Goal: Task Accomplishment & Management: Complete application form

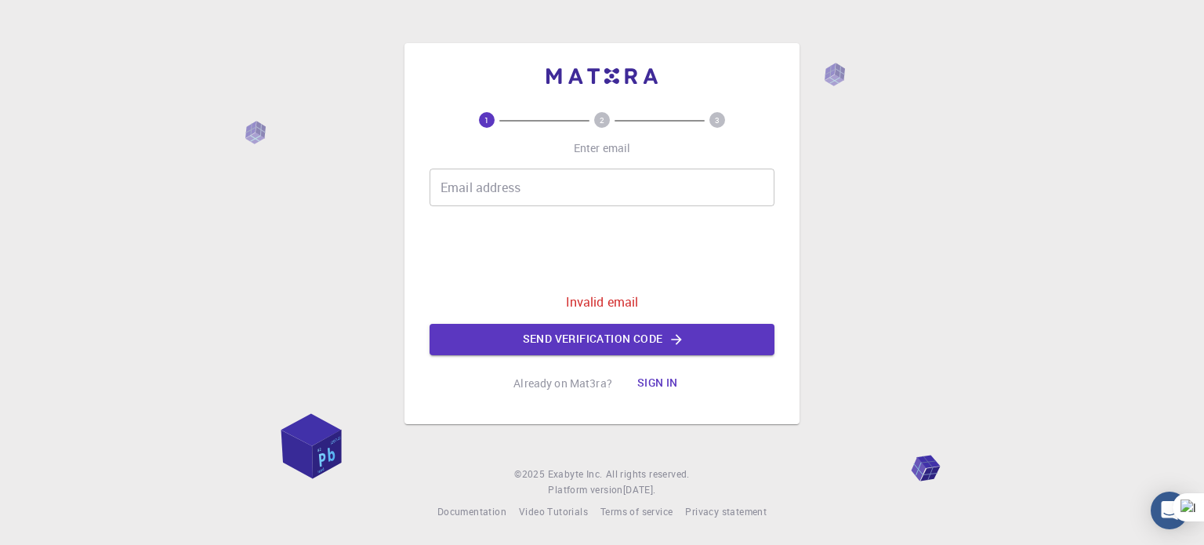
click at [658, 383] on button "Sign in" at bounding box center [658, 383] width 66 height 31
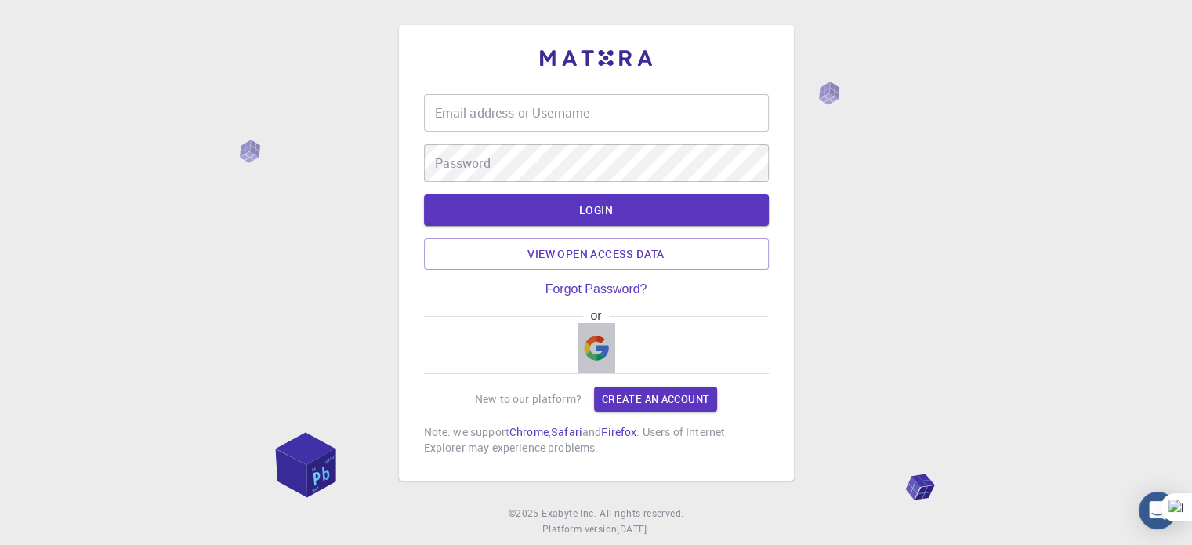
click at [593, 350] on img "button" at bounding box center [596, 348] width 25 height 25
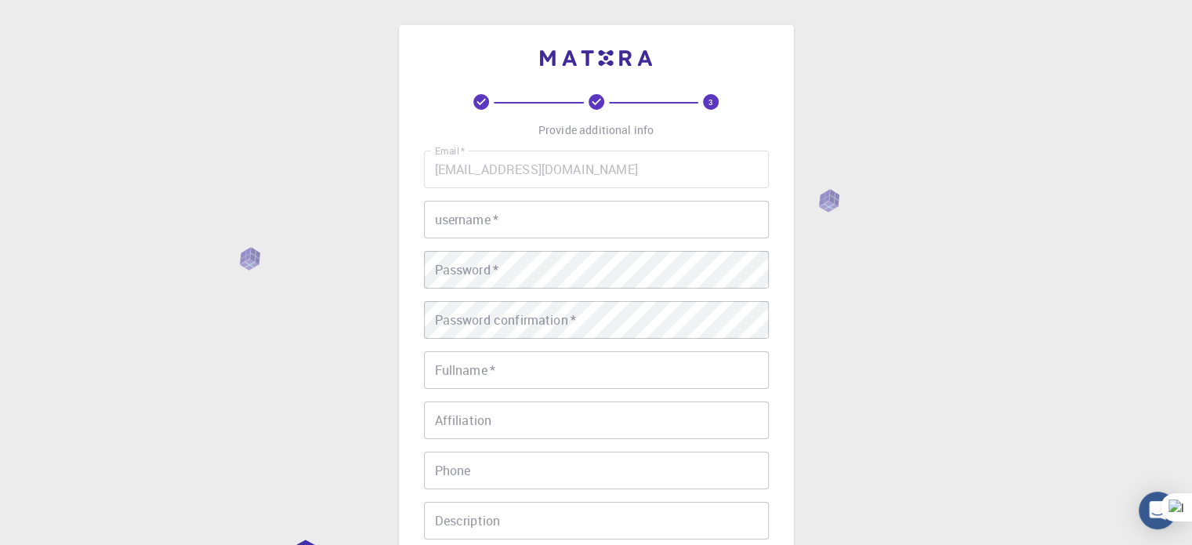
click at [561, 136] on p "Provide additional info" at bounding box center [596, 130] width 115 height 16
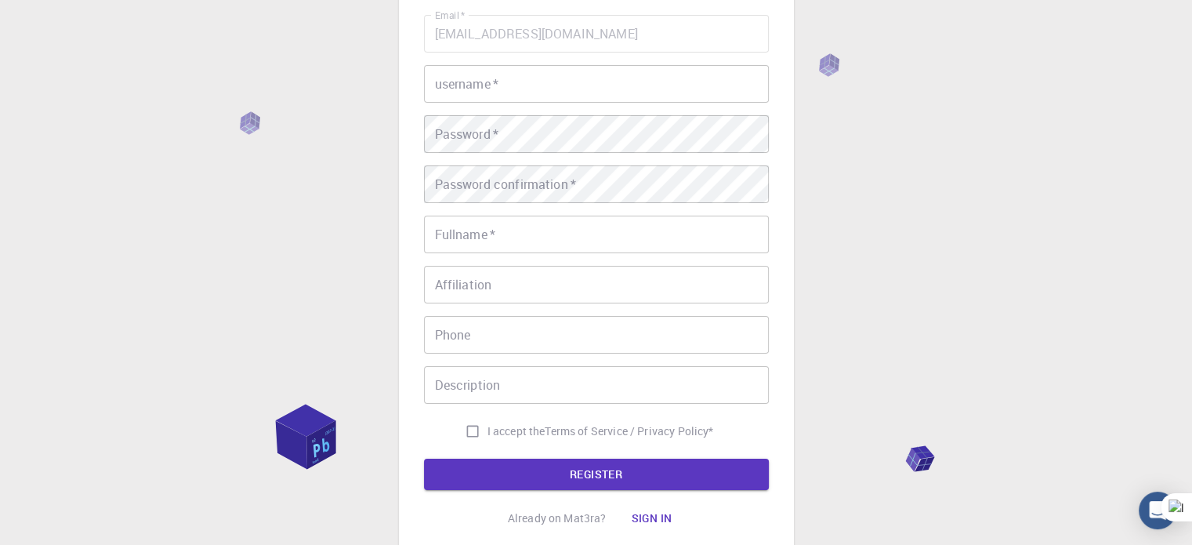
scroll to position [129, 0]
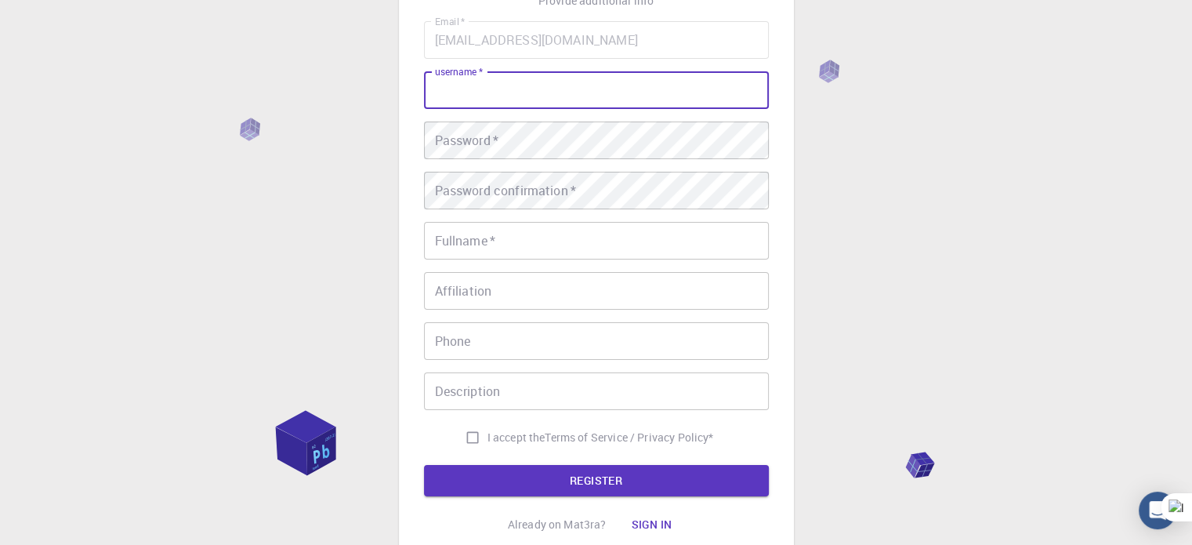
click at [525, 91] on input "username   *" at bounding box center [596, 90] width 345 height 38
type input "mohamed"
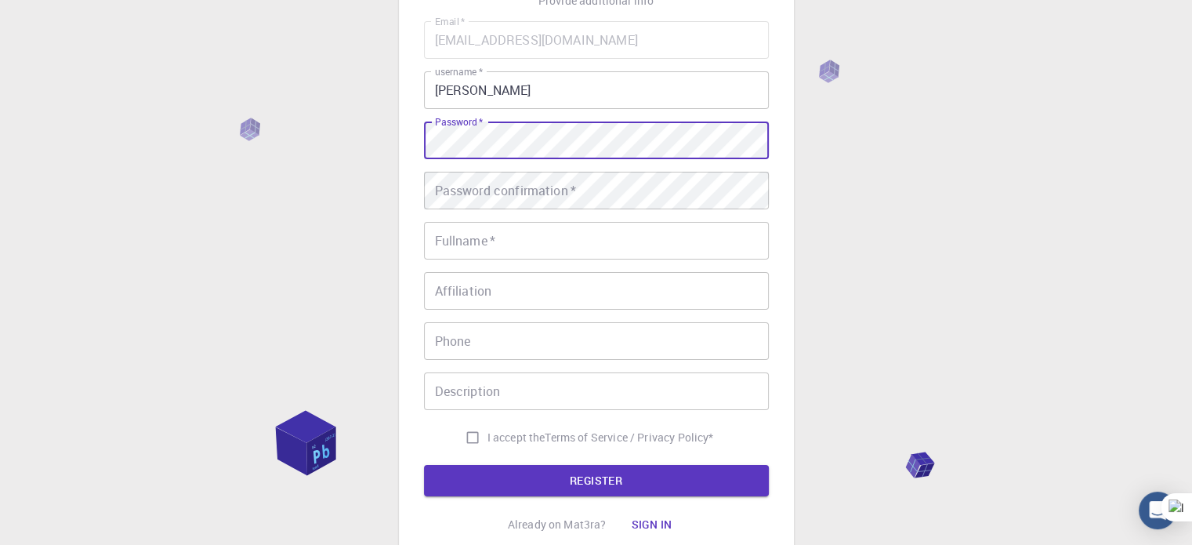
click at [309, 151] on div "3 Provide additional info Email   * ms.new39@gmail.com Email   * username   * m…" at bounding box center [596, 270] width 1192 height 798
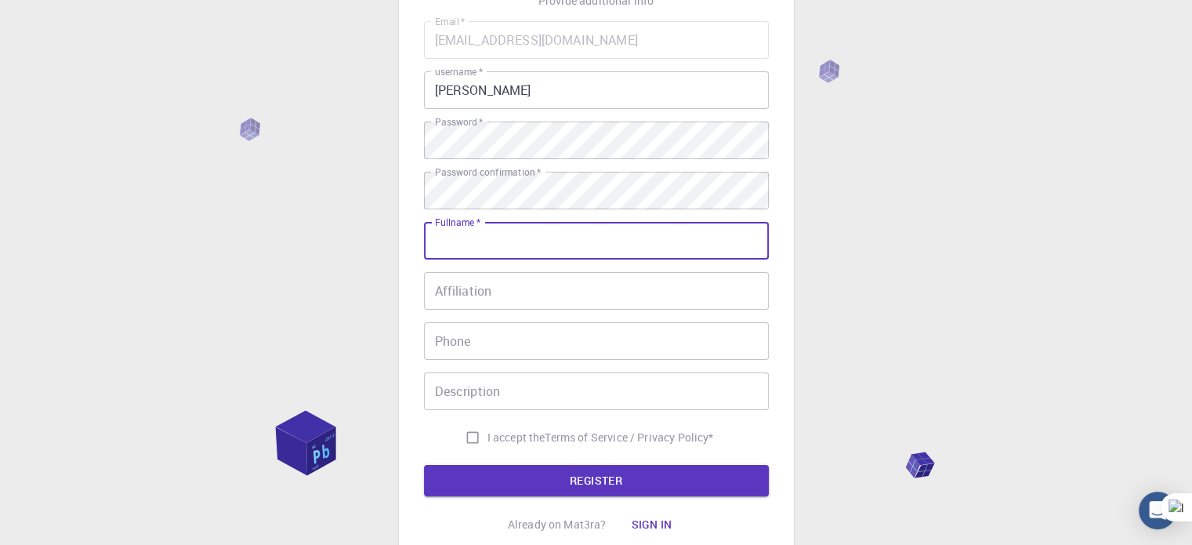
click at [466, 247] on input "Fullname   *" at bounding box center [596, 241] width 345 height 38
type input "mohamed El-Khooly"
type input "01019741899"
click at [554, 287] on input "Affiliation" at bounding box center [596, 291] width 345 height 38
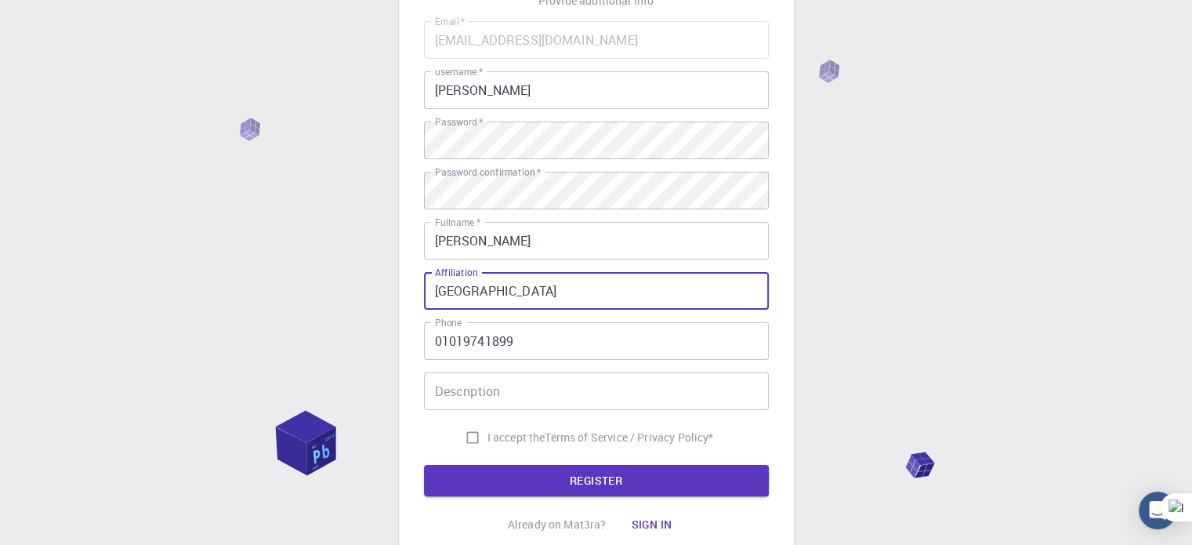
type input "new valley university"
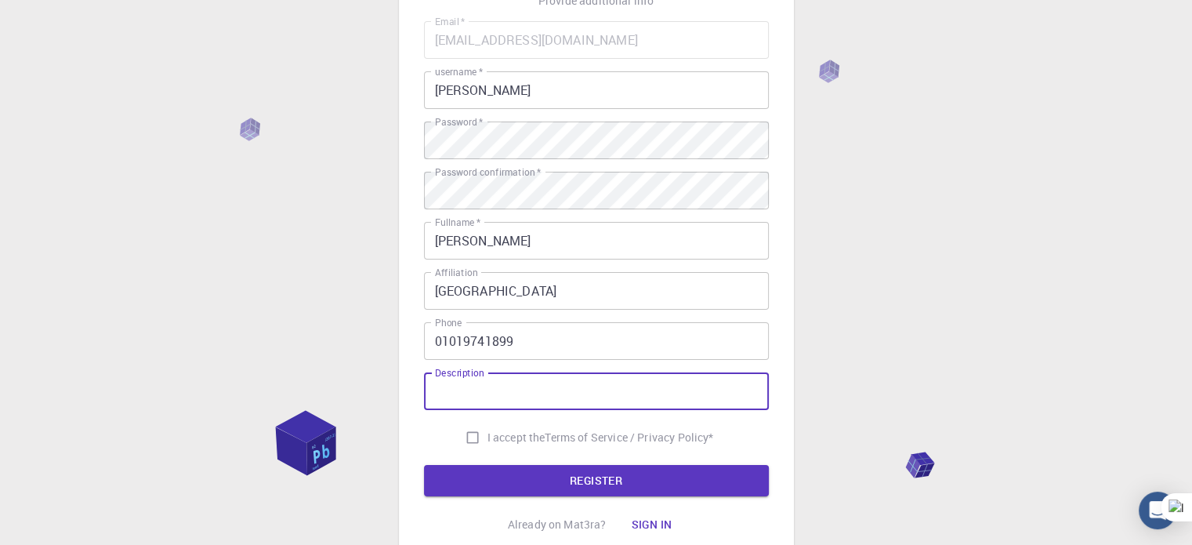
click at [486, 391] on input "Description" at bounding box center [596, 391] width 345 height 38
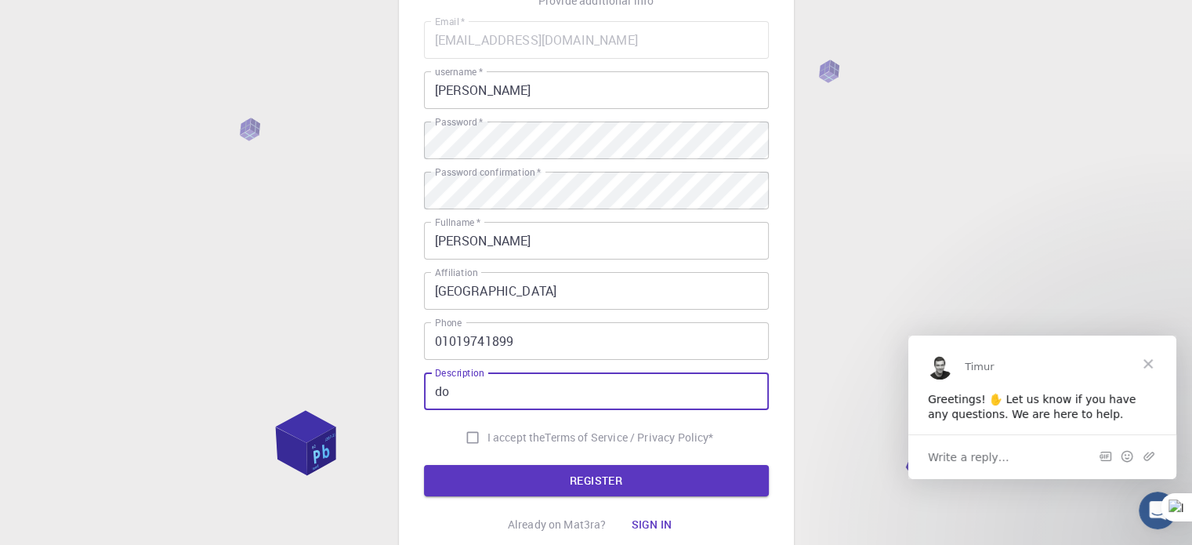
scroll to position [0, 0]
type input "doctor"
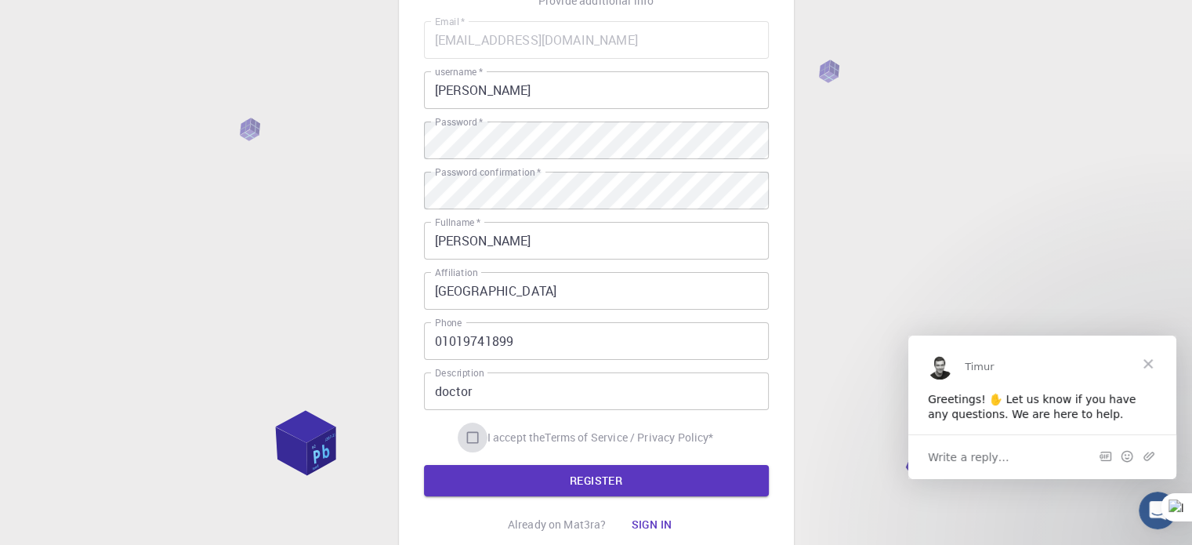
click at [468, 433] on input "I accept the Terms of Service / Privacy Policy *" at bounding box center [473, 438] width 30 height 30
checkbox input "true"
click at [508, 489] on button "REGISTER" at bounding box center [596, 480] width 345 height 31
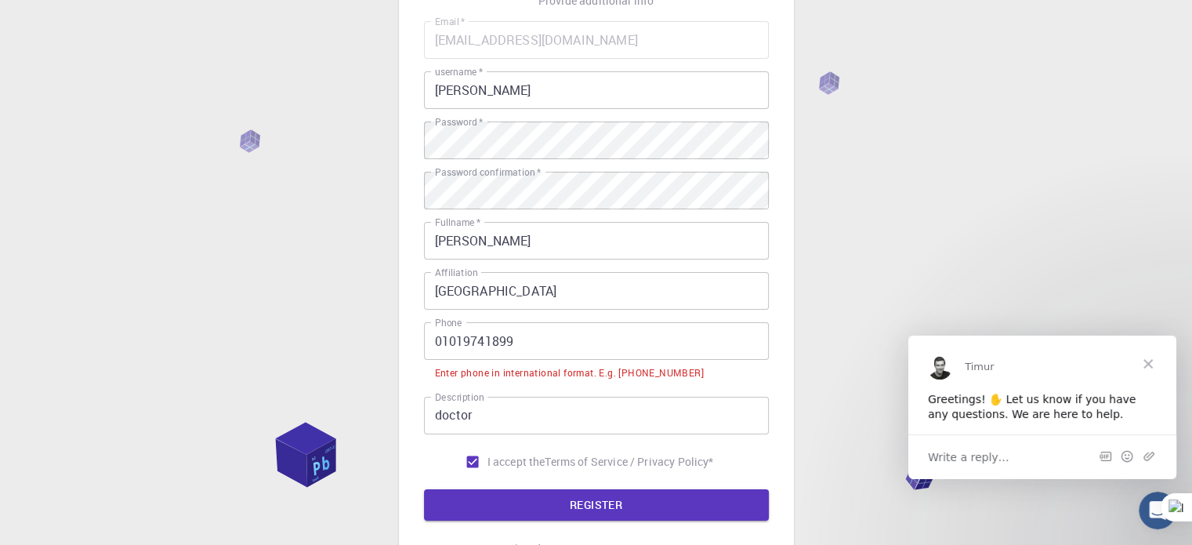
click at [434, 339] on input "01019741899" at bounding box center [596, 341] width 345 height 38
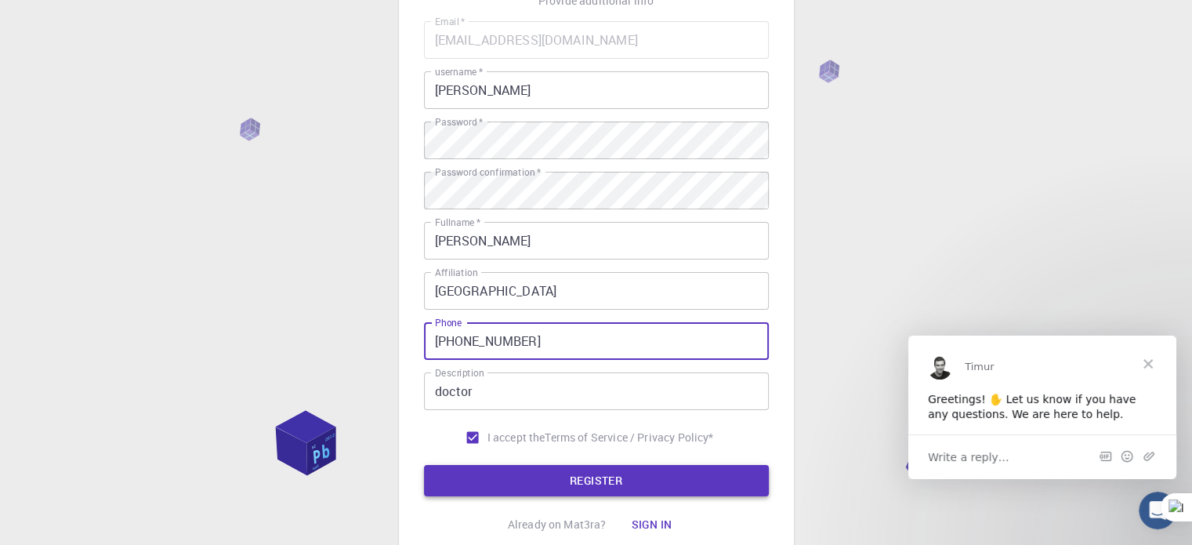
type input "+201019741899"
click at [501, 485] on button "REGISTER" at bounding box center [596, 480] width 345 height 31
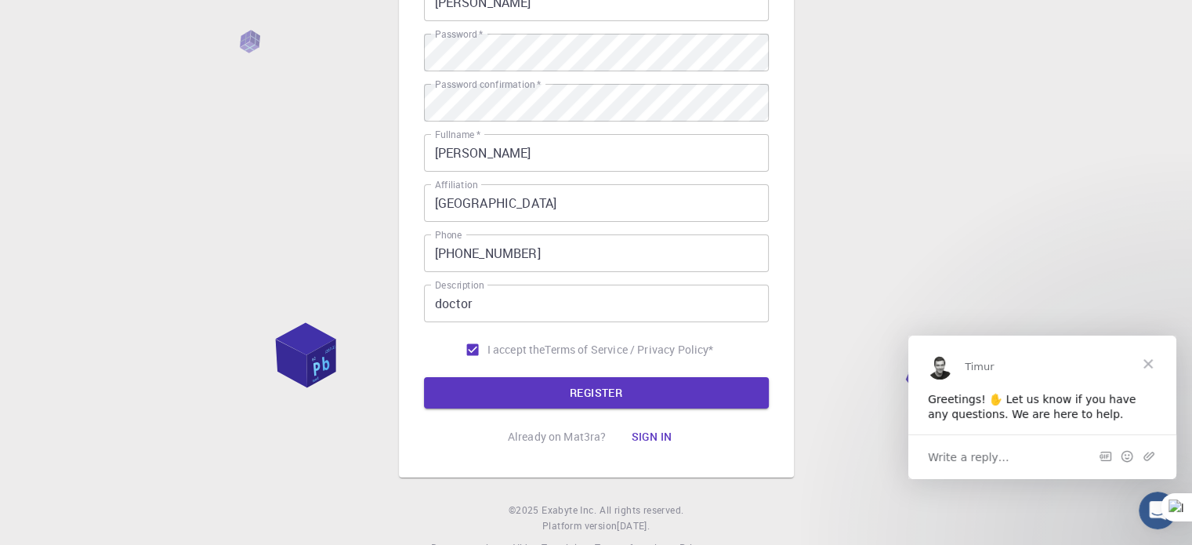
scroll to position [218, 0]
click at [665, 436] on button "Sign in" at bounding box center [652, 435] width 66 height 31
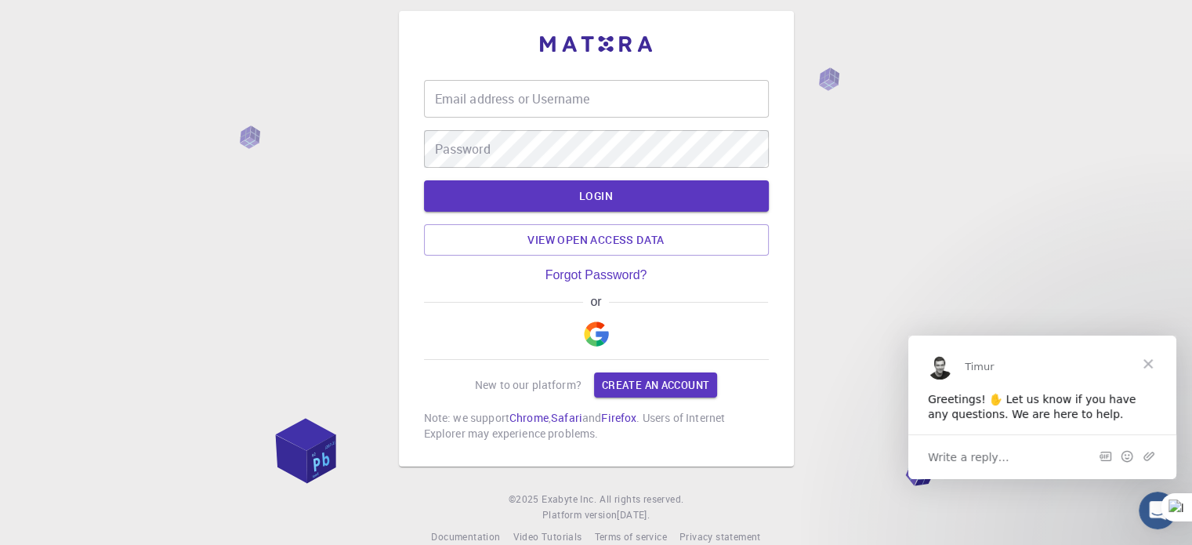
scroll to position [39, 0]
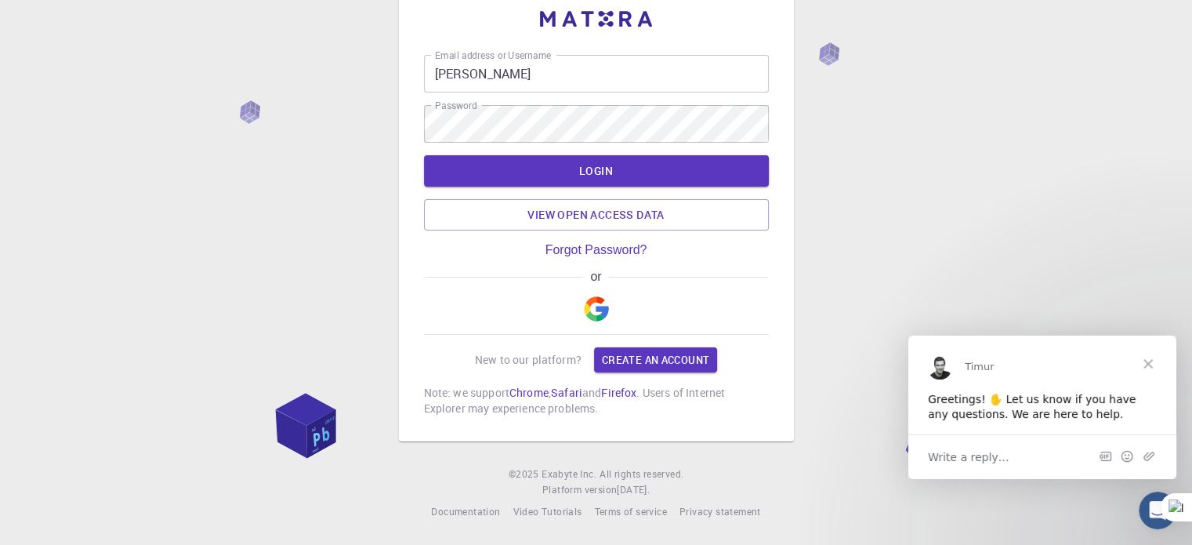
click at [483, 84] on input "mohamed" at bounding box center [596, 74] width 345 height 38
click at [470, 77] on input "mohamed" at bounding box center [596, 74] width 345 height 38
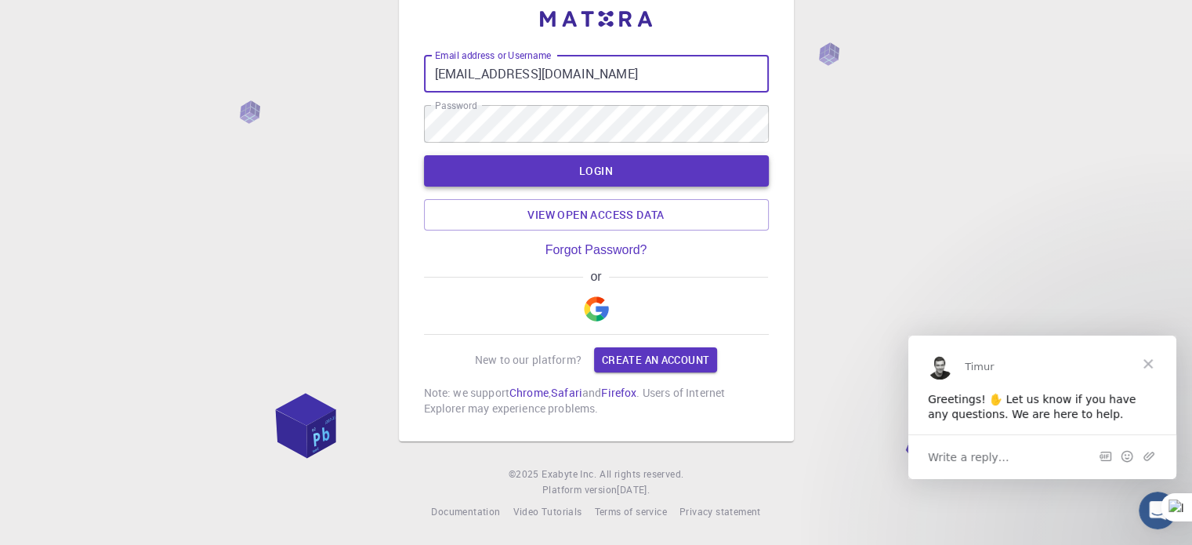
type input "ms.new39@gmail.com"
click at [526, 176] on button "LOGIN" at bounding box center [596, 170] width 345 height 31
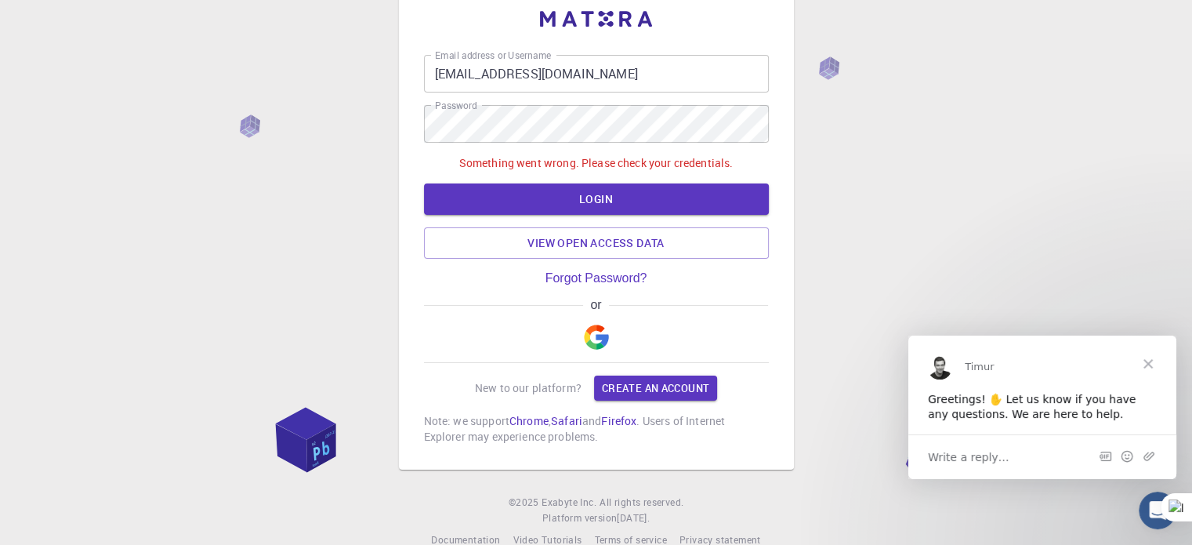
click at [652, 327] on div "or" at bounding box center [596, 330] width 345 height 65
click at [590, 340] on img "button" at bounding box center [596, 337] width 25 height 25
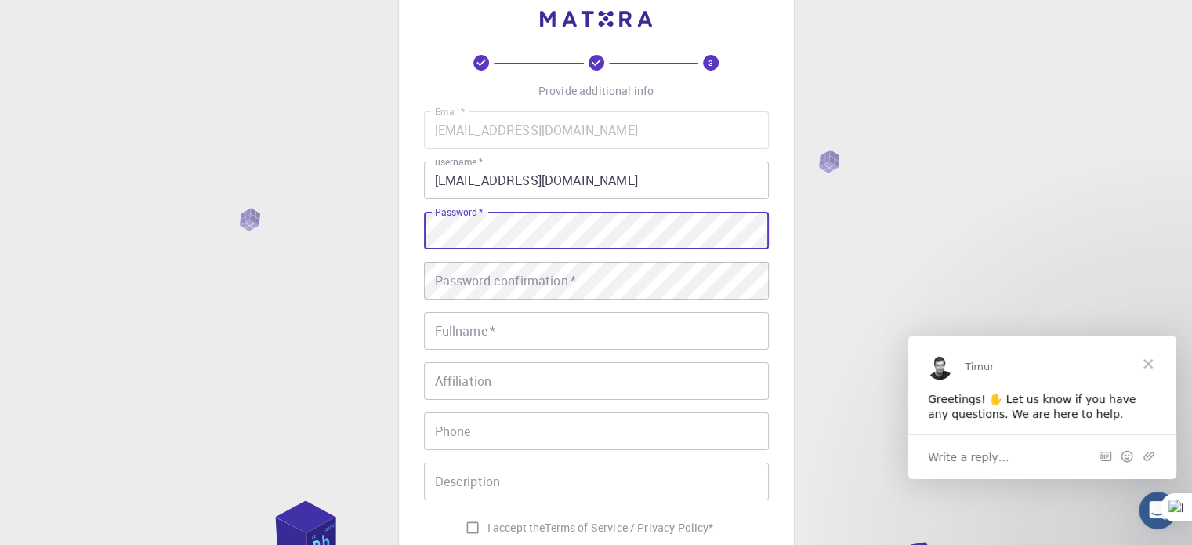
click at [573, 181] on input "ms.new39@gmail.com" at bounding box center [596, 181] width 345 height 38
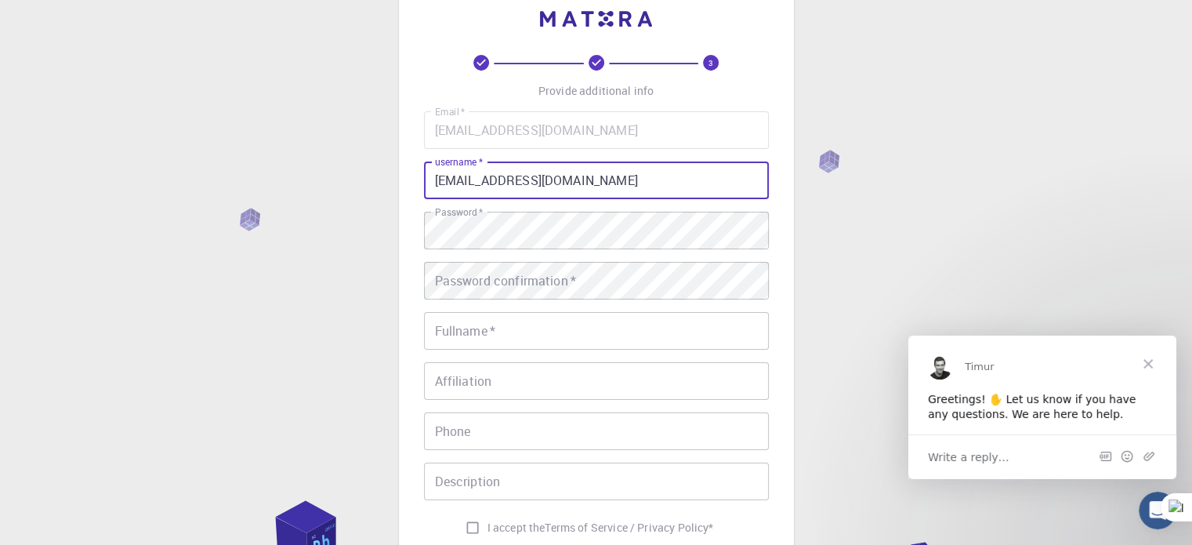
drag, startPoint x: 483, startPoint y: 176, endPoint x: 499, endPoint y: 178, distance: 15.8
click at [499, 178] on input "ms.new39@gmail.com" at bounding box center [596, 181] width 345 height 38
type input "ms.new4040@gmail.com"
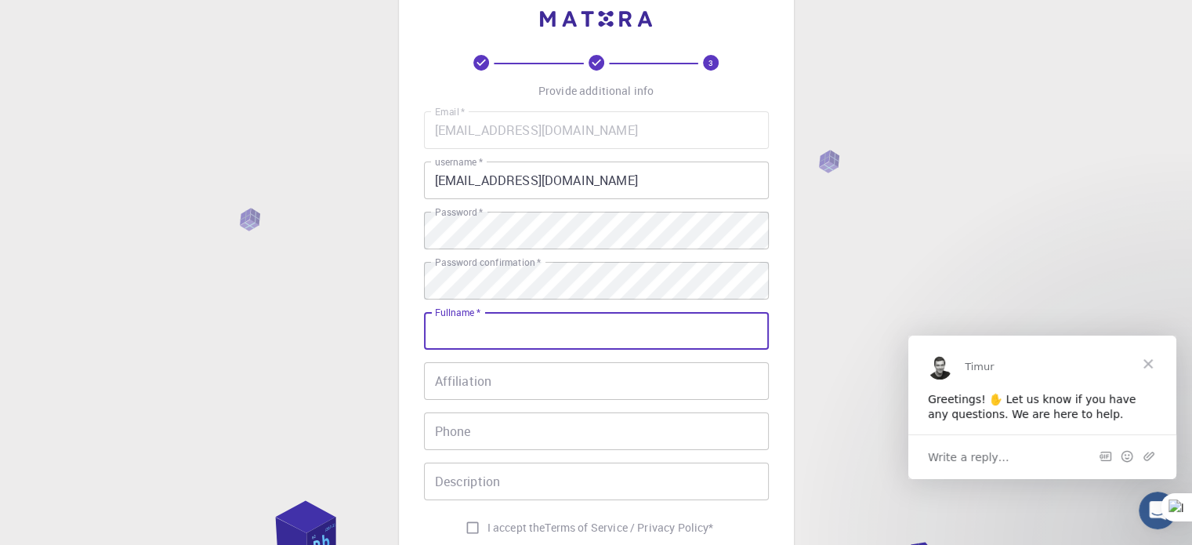
click at [442, 339] on input "Fullname   *" at bounding box center [596, 331] width 345 height 38
type input "mohamed El-Khooly"
type input "01019741899"
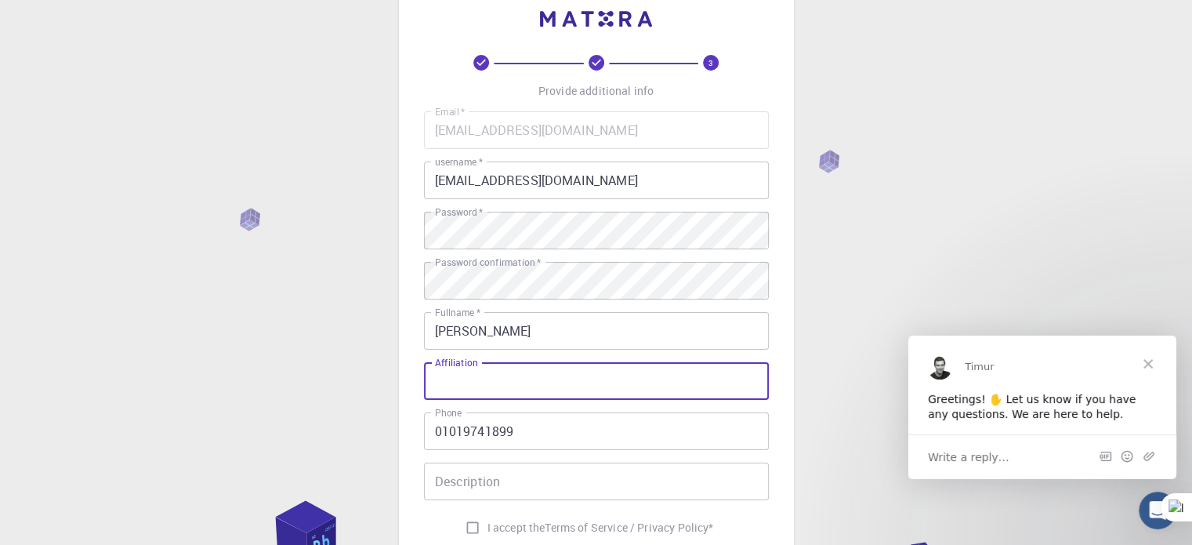
click at [526, 385] on input "Affiliation" at bounding box center [596, 381] width 345 height 38
type input "new valley university"
click at [497, 479] on input "Description" at bounding box center [596, 482] width 345 height 38
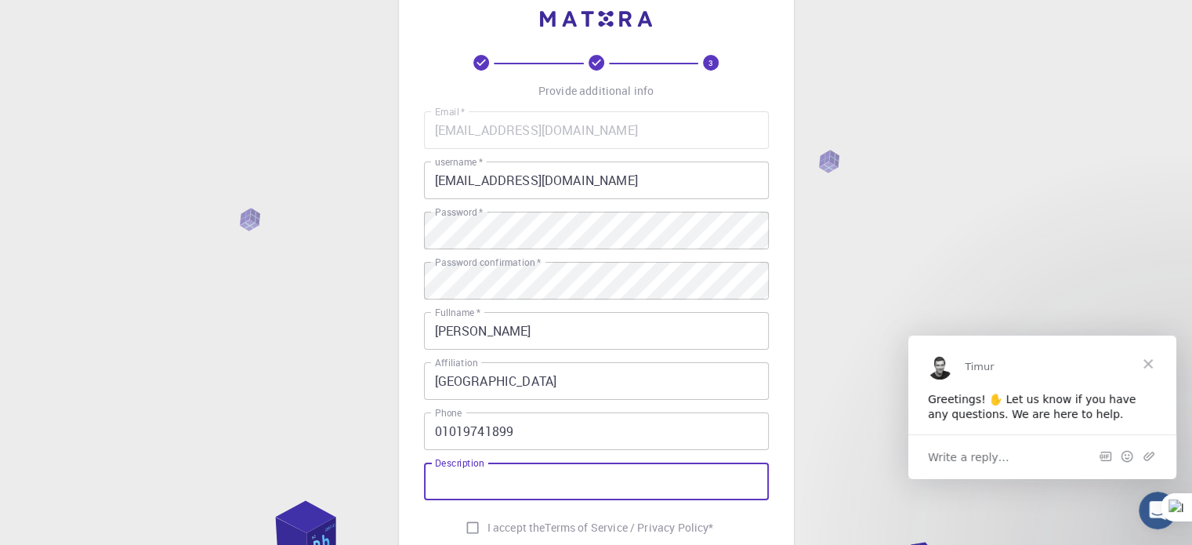
type input "doctor"
click at [473, 526] on input "I accept the Terms of Service / Privacy Policy *" at bounding box center [473, 528] width 30 height 30
checkbox input "true"
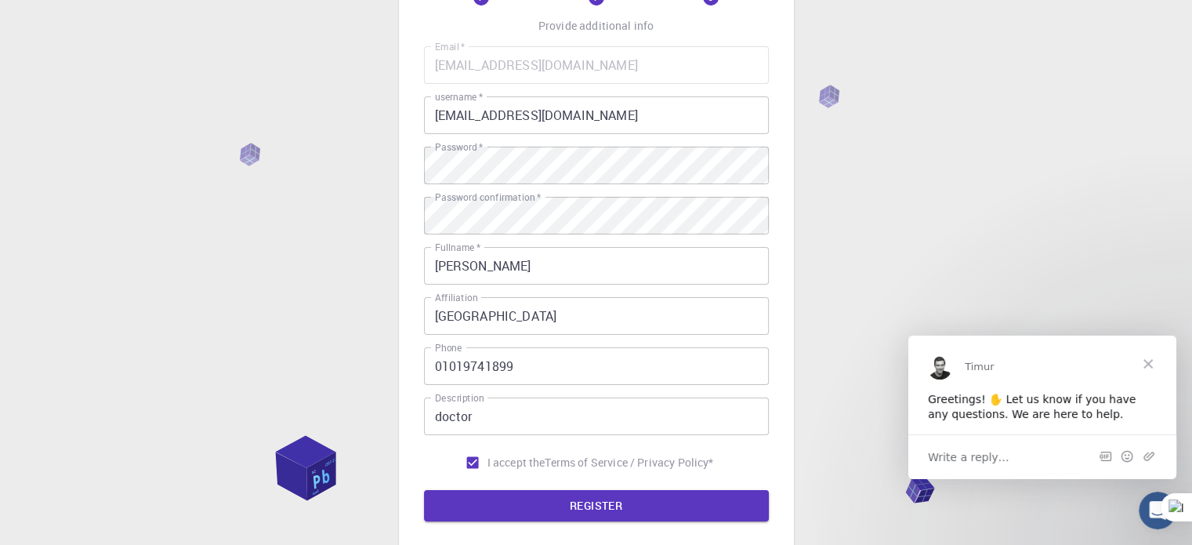
scroll to position [105, 0]
click at [499, 501] on button "REGISTER" at bounding box center [596, 504] width 345 height 31
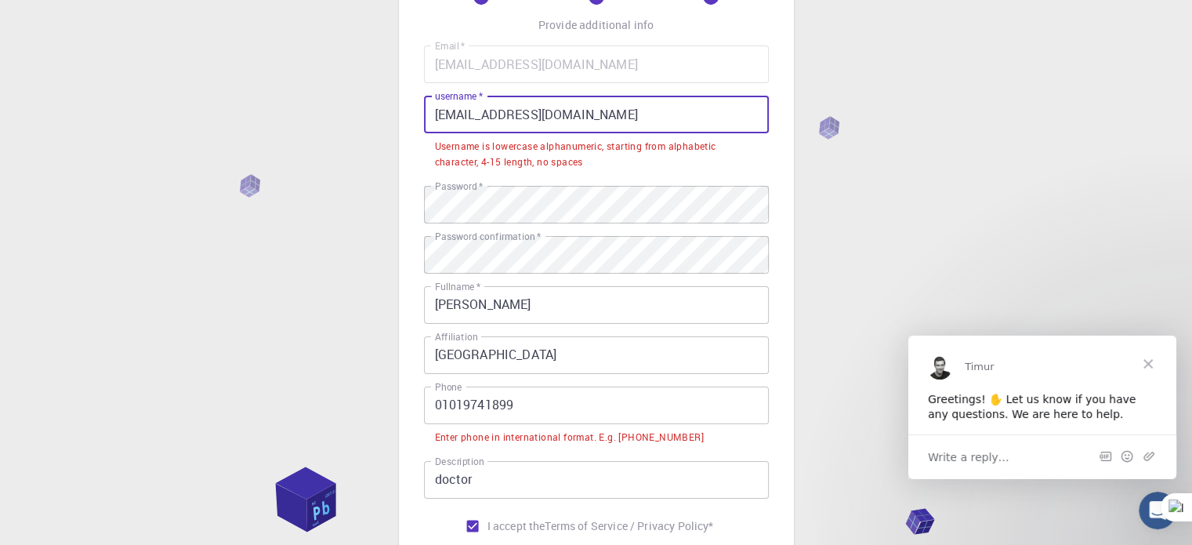
drag, startPoint x: 627, startPoint y: 111, endPoint x: 184, endPoint y: 137, distance: 443.8
click at [184, 137] on div "3 Provide additional info Email   * ms.new4040@gmail.com Email   * username   *…" at bounding box center [596, 326] width 1192 height 862
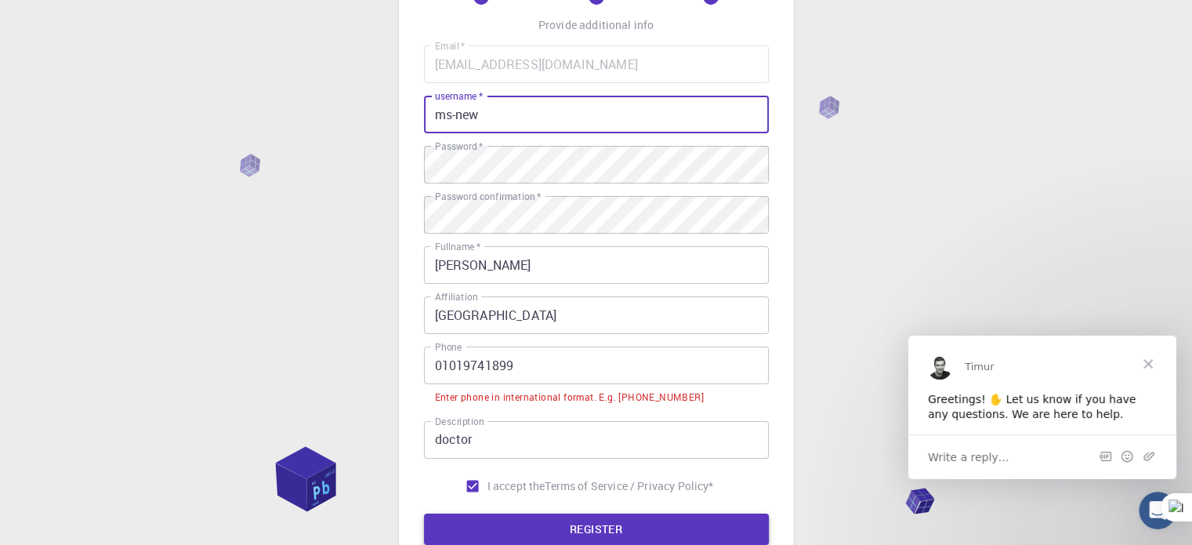
type input "ms-new"
click at [540, 526] on button "REGISTER" at bounding box center [596, 529] width 345 height 31
click at [436, 363] on input "01019741899" at bounding box center [596, 366] width 345 height 38
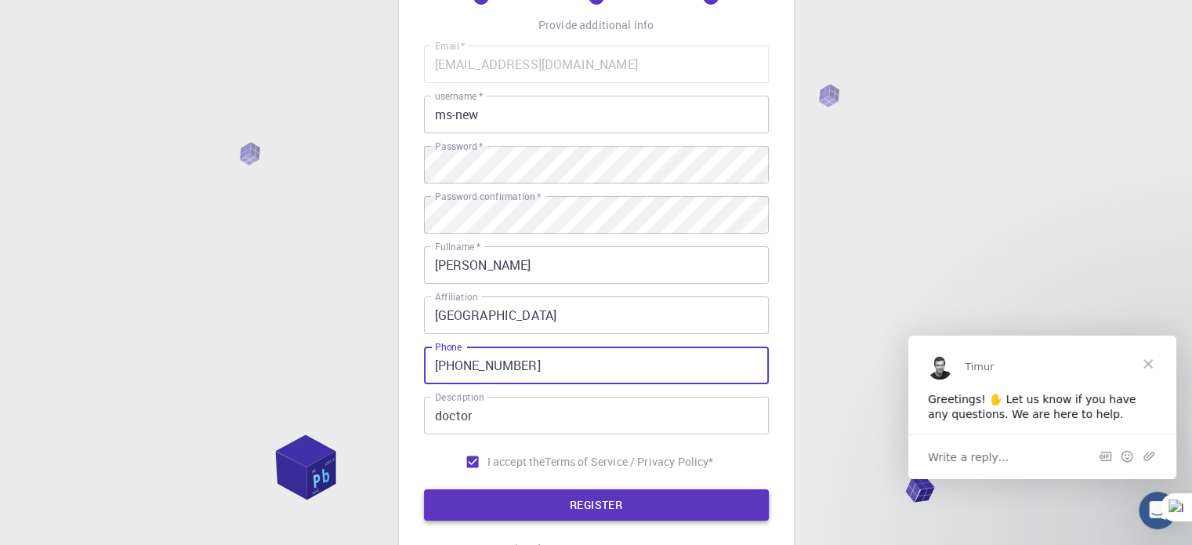
type input "+201019741899"
click at [529, 506] on button "REGISTER" at bounding box center [596, 504] width 345 height 31
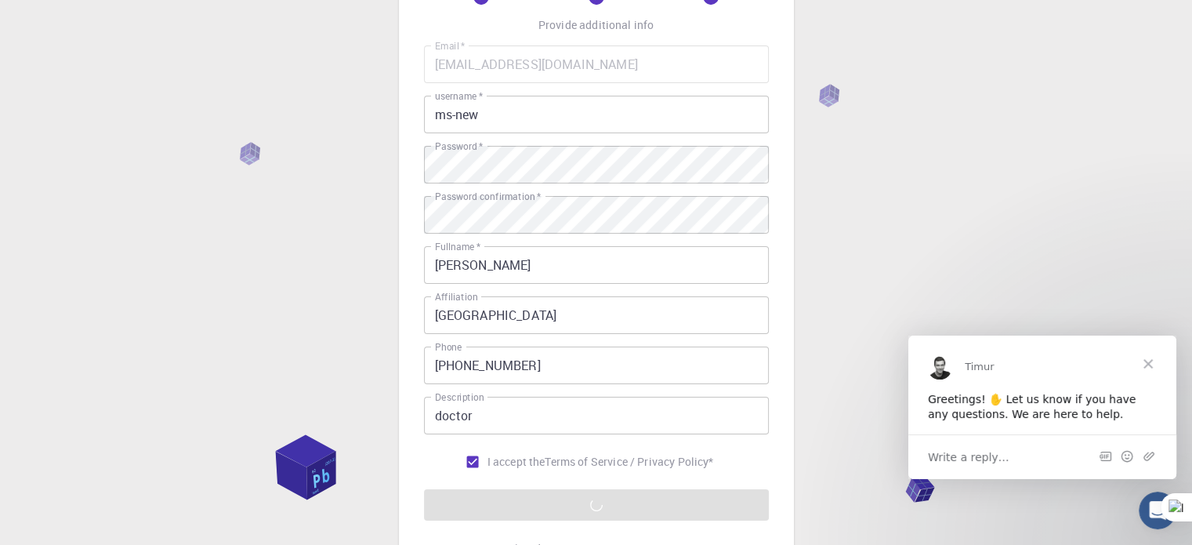
click at [1152, 365] on span "Close" at bounding box center [1148, 363] width 56 height 56
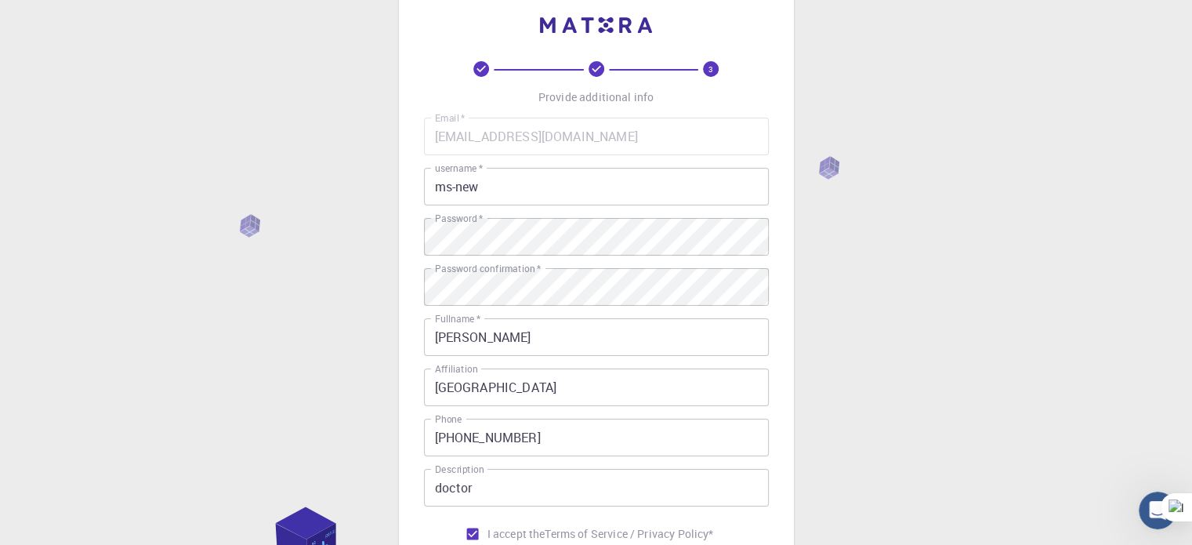
scroll to position [31, 0]
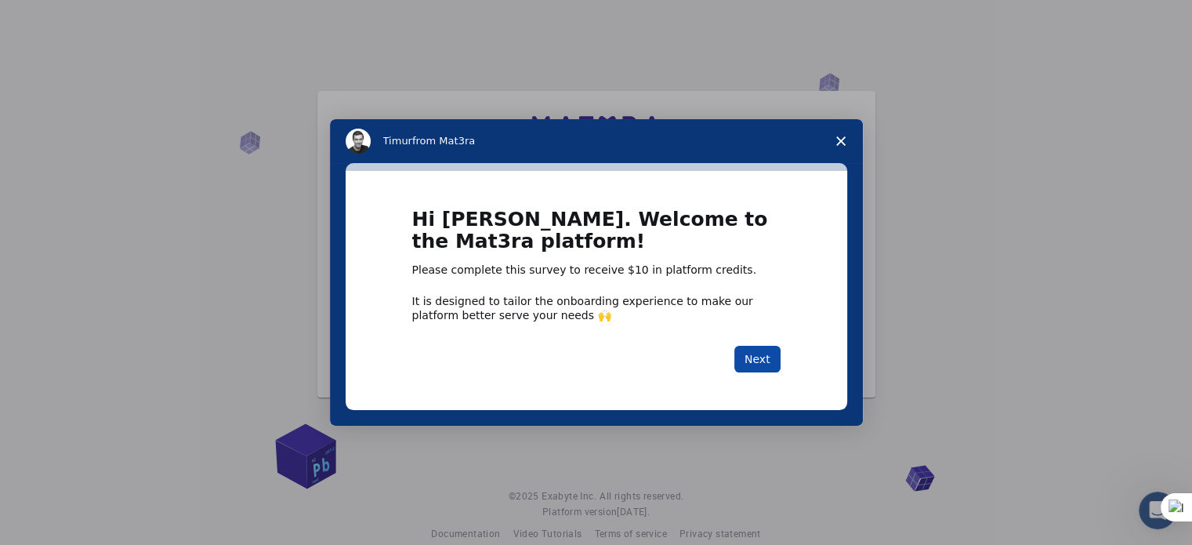
click at [756, 365] on button "Next" at bounding box center [758, 359] width 46 height 27
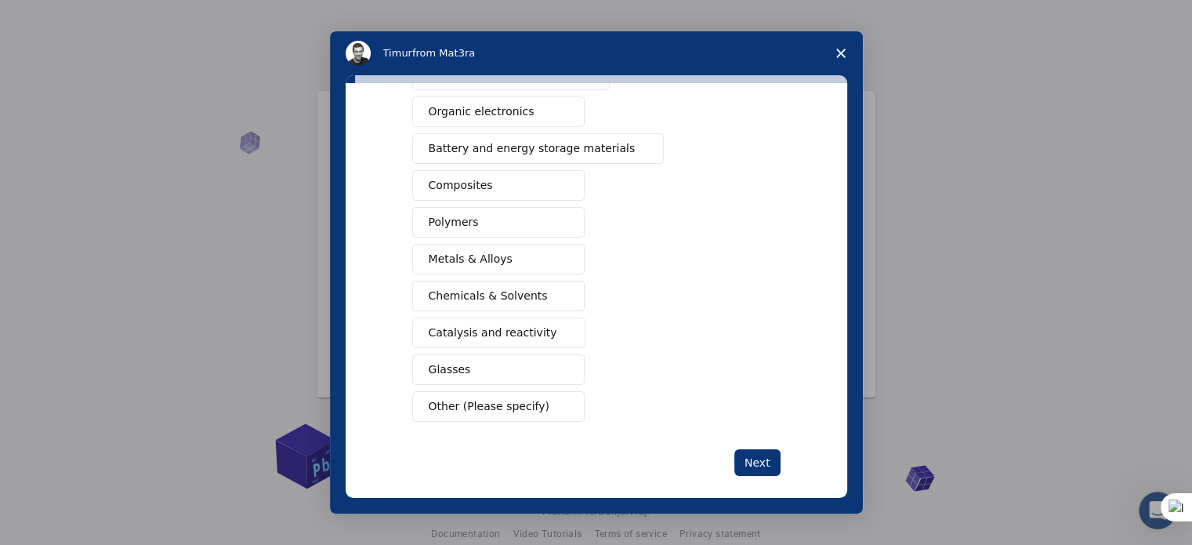
scroll to position [207, 0]
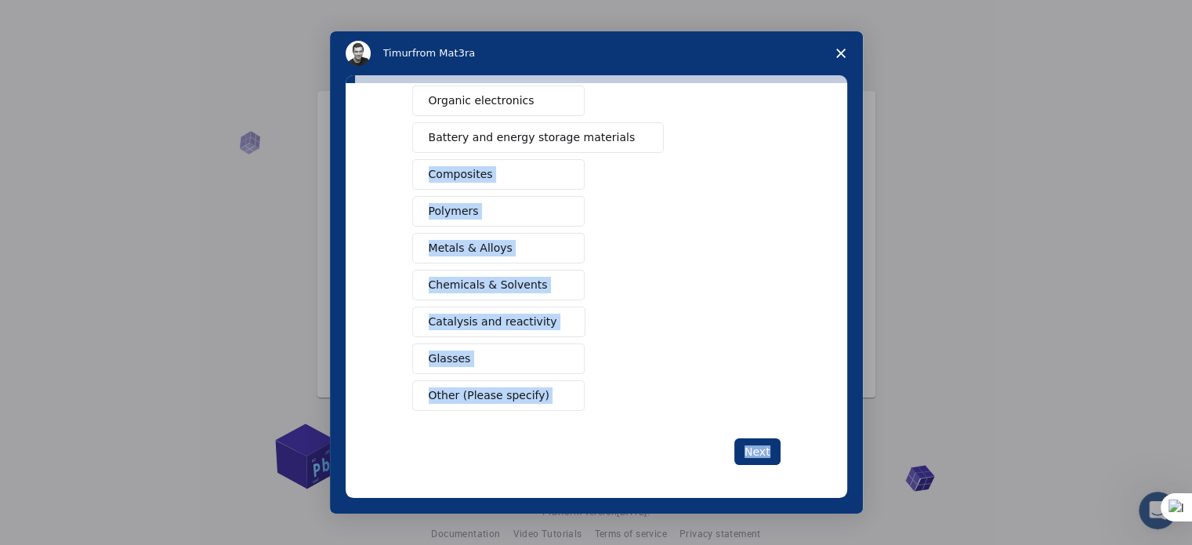
drag, startPoint x: 847, startPoint y: 410, endPoint x: 831, endPoint y: 268, distance: 142.8
click at [831, 268] on div "What type(s) of materials are you interested in? Semiconductors Solar energy ma…" at bounding box center [597, 290] width 502 height 415
click at [659, 259] on div "Semiconductors Solar energy materials Storage mediums materials Organic electro…" at bounding box center [596, 193] width 368 height 436
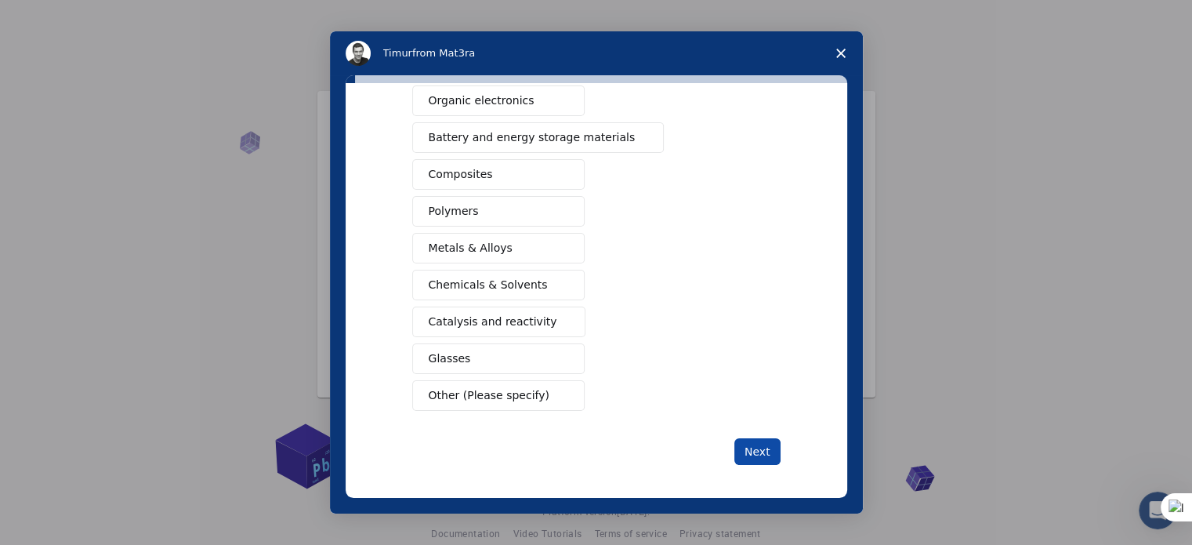
click at [758, 441] on button "Next" at bounding box center [758, 451] width 46 height 27
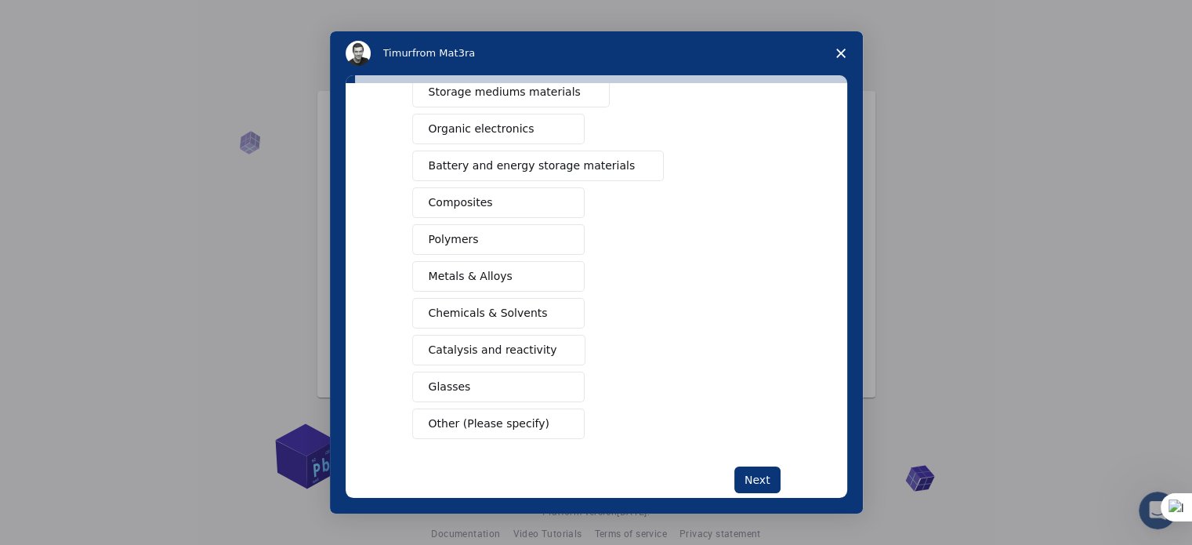
scroll to position [226, 0]
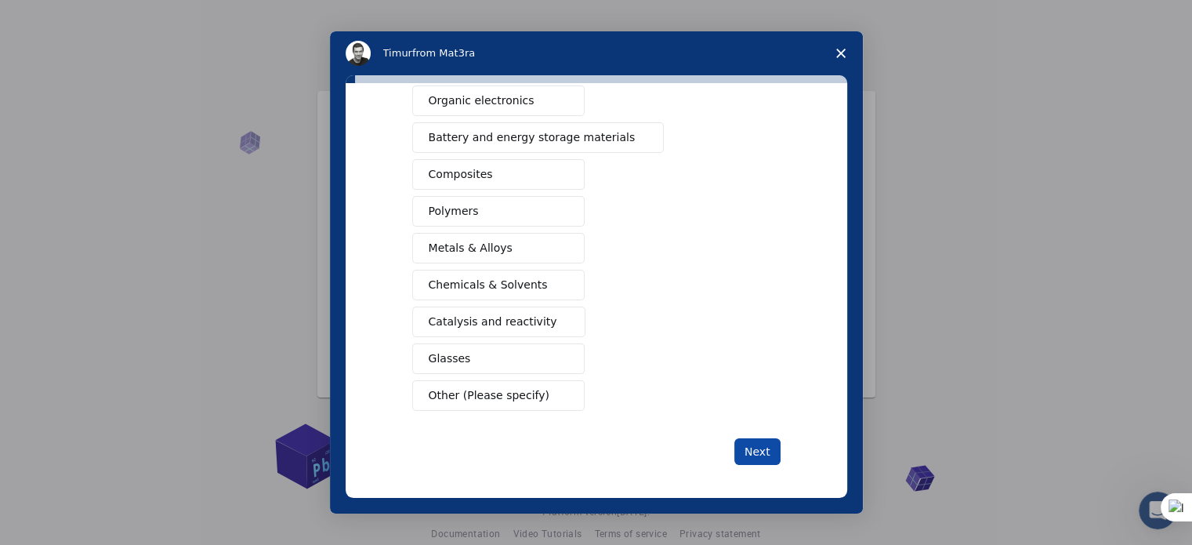
click at [764, 451] on button "Next" at bounding box center [758, 451] width 46 height 27
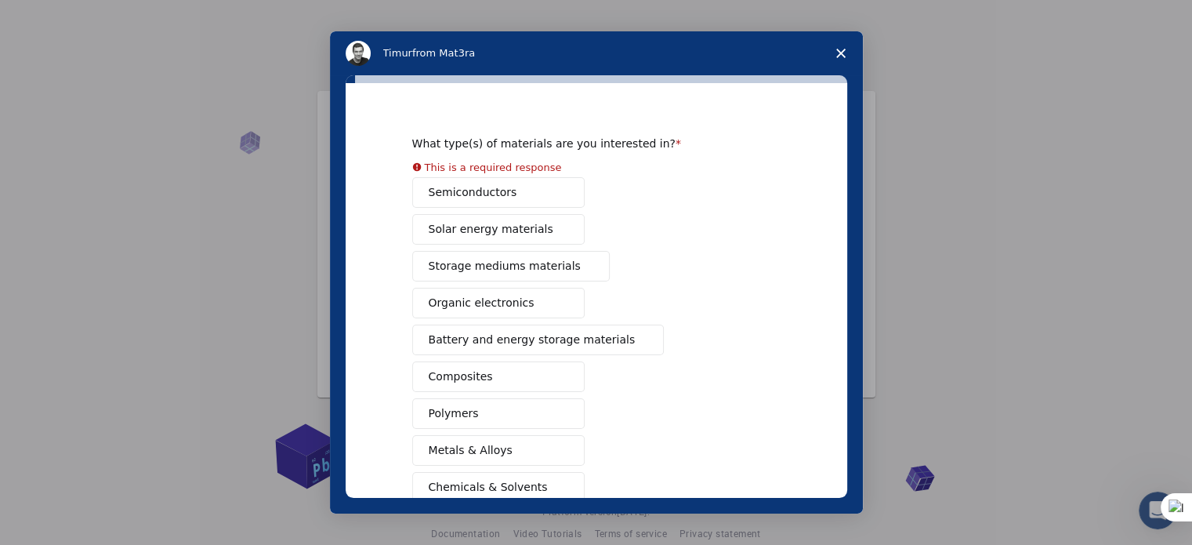
scroll to position [22, 0]
click at [456, 196] on div "Semiconductors Solar energy materials Storage mediums materials Organic electro…" at bounding box center [596, 397] width 368 height 436
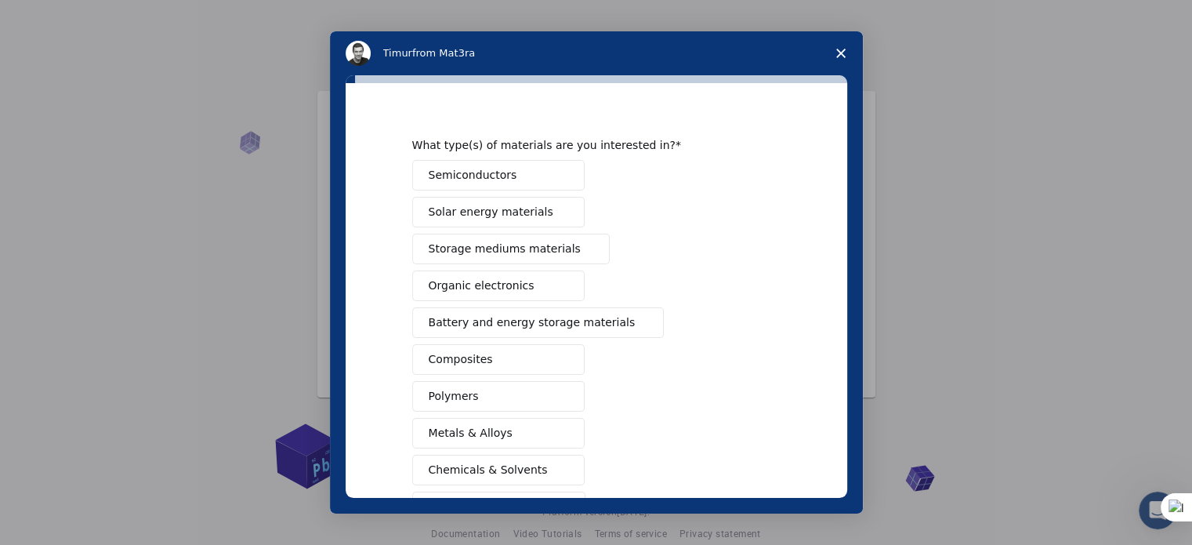
click at [455, 177] on span "Semiconductors" at bounding box center [473, 175] width 89 height 16
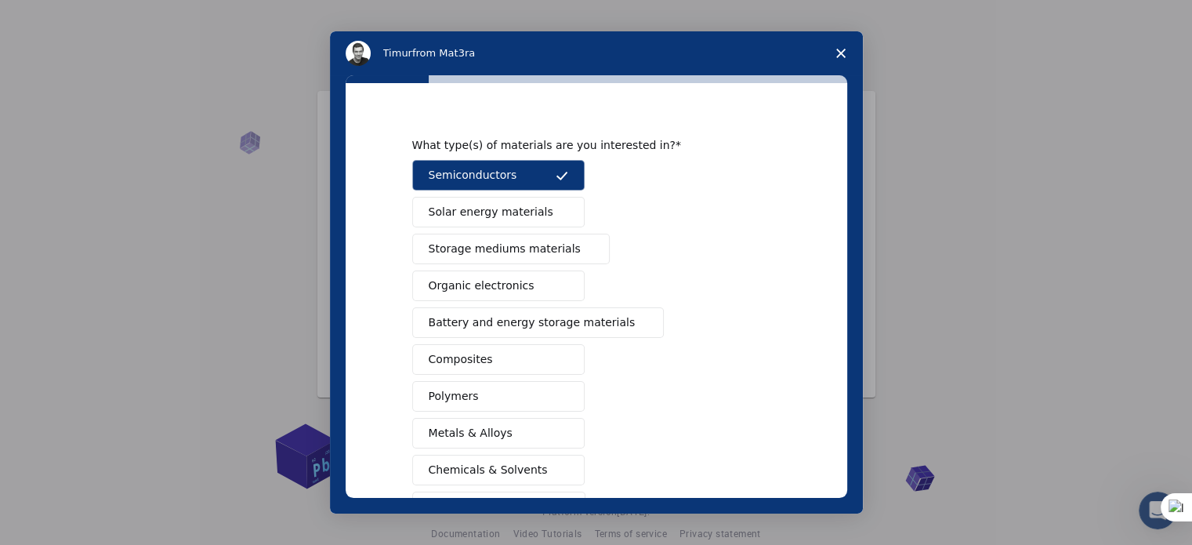
click at [439, 360] on span "Composites" at bounding box center [461, 359] width 64 height 16
click at [449, 389] on span "Polymers" at bounding box center [454, 396] width 50 height 16
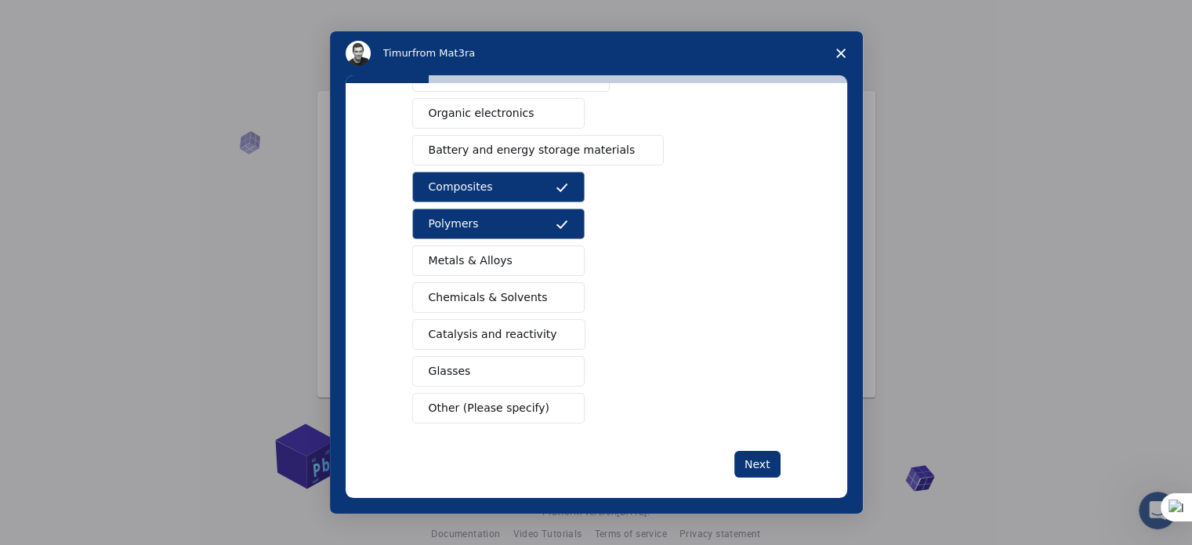
scroll to position [198, 0]
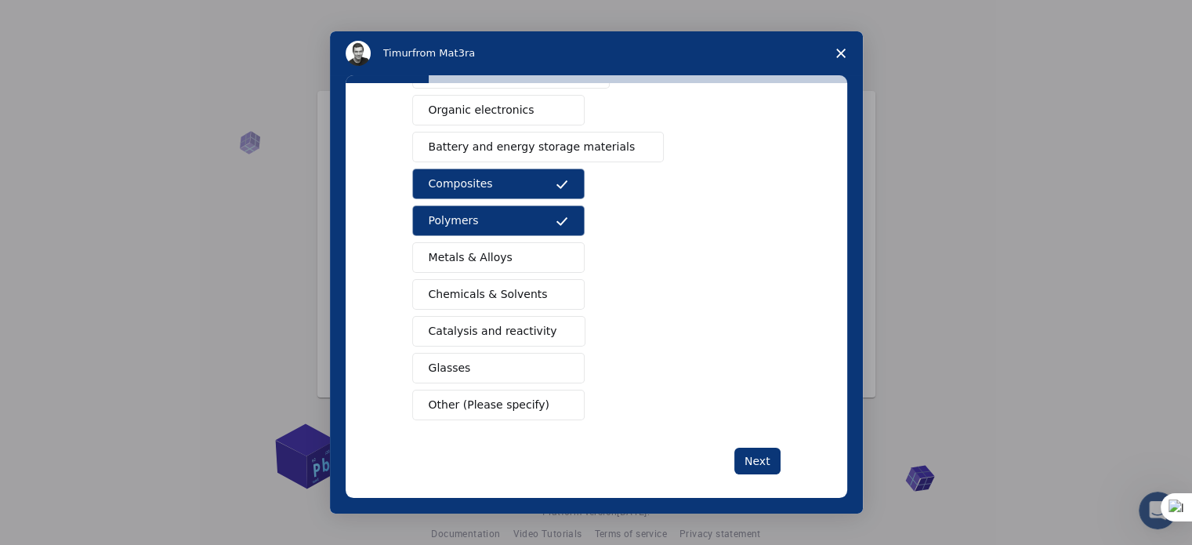
click at [437, 363] on span "Glasses" at bounding box center [450, 368] width 42 height 16
click at [503, 249] on button "Metals & Alloys" at bounding box center [498, 257] width 172 height 31
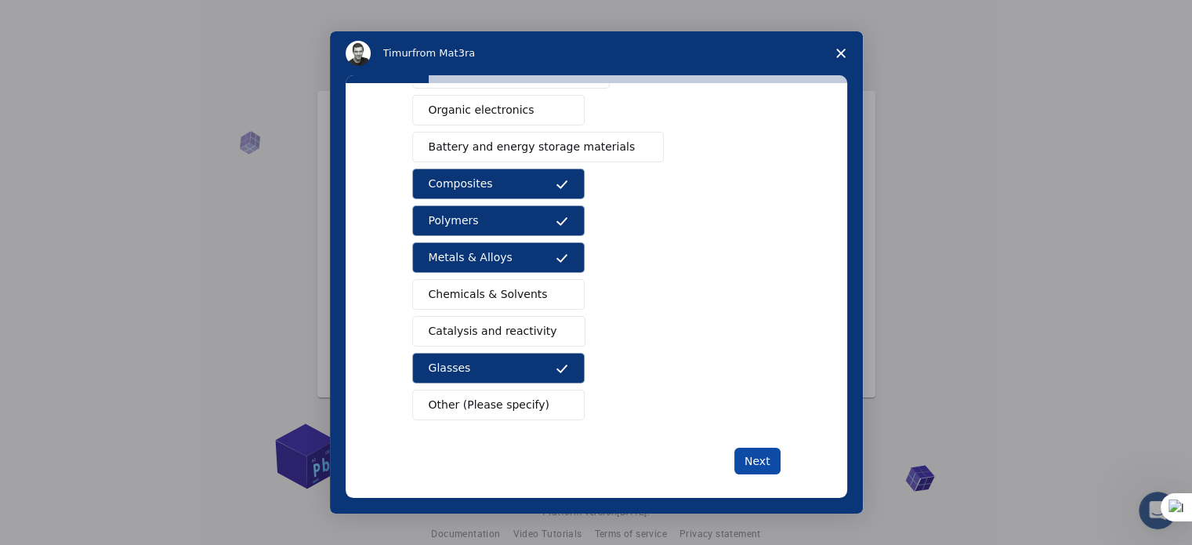
click at [755, 455] on button "Next" at bounding box center [758, 461] width 46 height 27
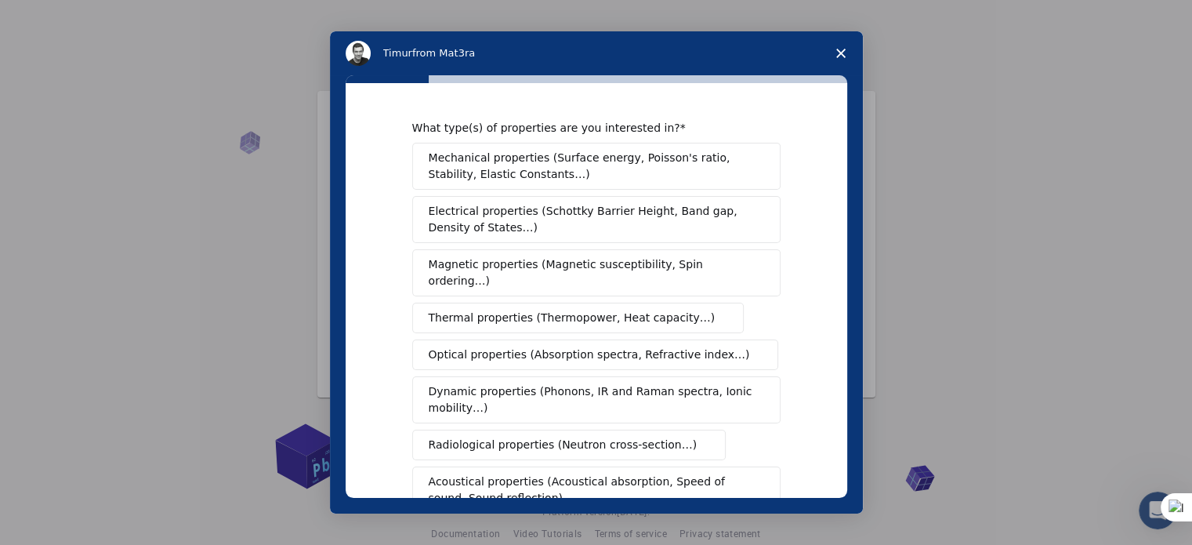
click at [561, 172] on span "Mechanical properties (Surface energy, Poisson's ratio, Stability, Elastic Cons…" at bounding box center [592, 166] width 327 height 33
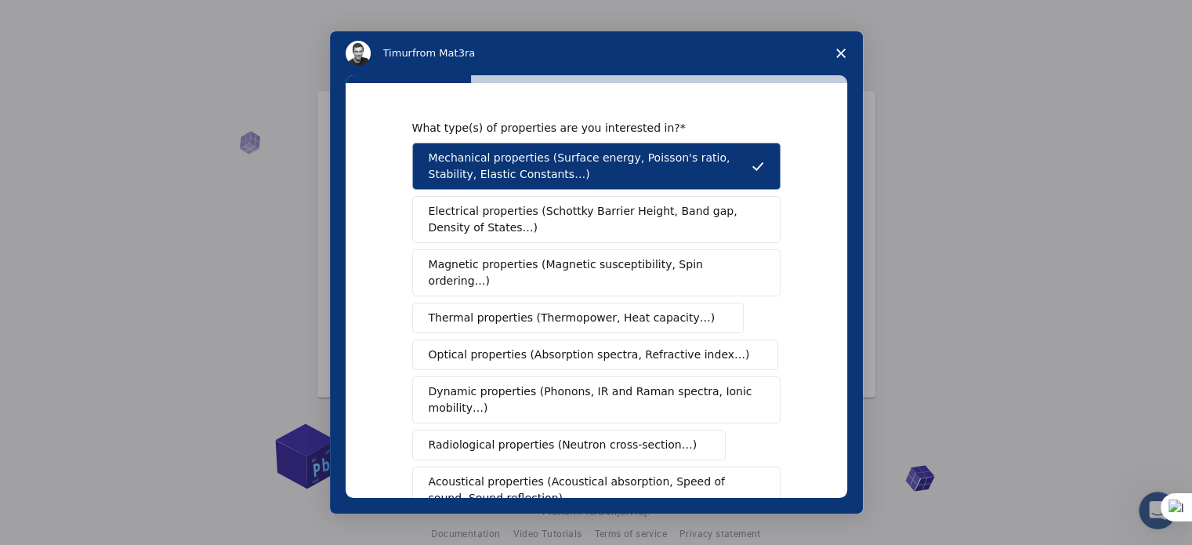
click at [604, 264] on span "Magnetic properties (Magnetic susceptibility, Spin ordering…)" at bounding box center [591, 272] width 324 height 33
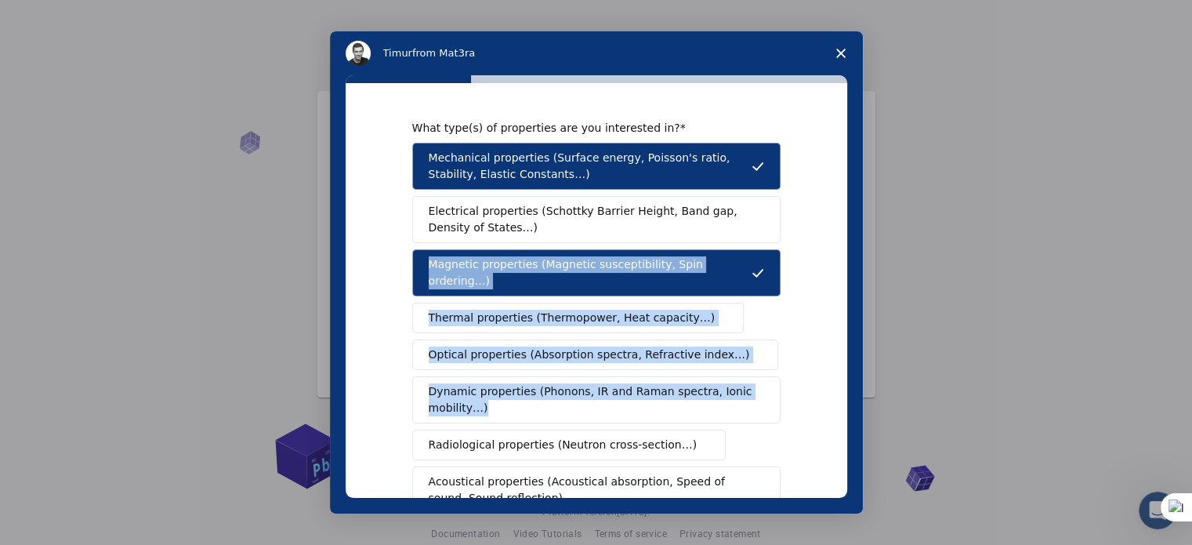
drag, startPoint x: 847, startPoint y: 274, endPoint x: 838, endPoint y: 331, distance: 57.1
click at [838, 331] on div "What type(s) of properties are you interested in? Mechanical properties (Surfac…" at bounding box center [597, 290] width 502 height 415
click at [655, 347] on span "Optical properties (Absorption spectra, Refractive index…)" at bounding box center [589, 355] width 321 height 16
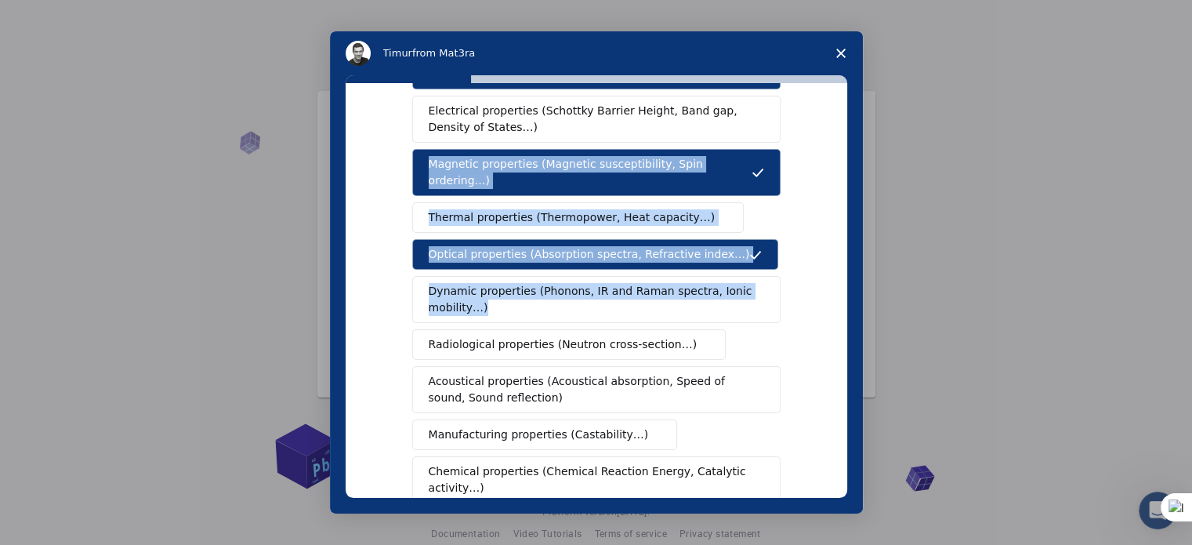
scroll to position [101, 0]
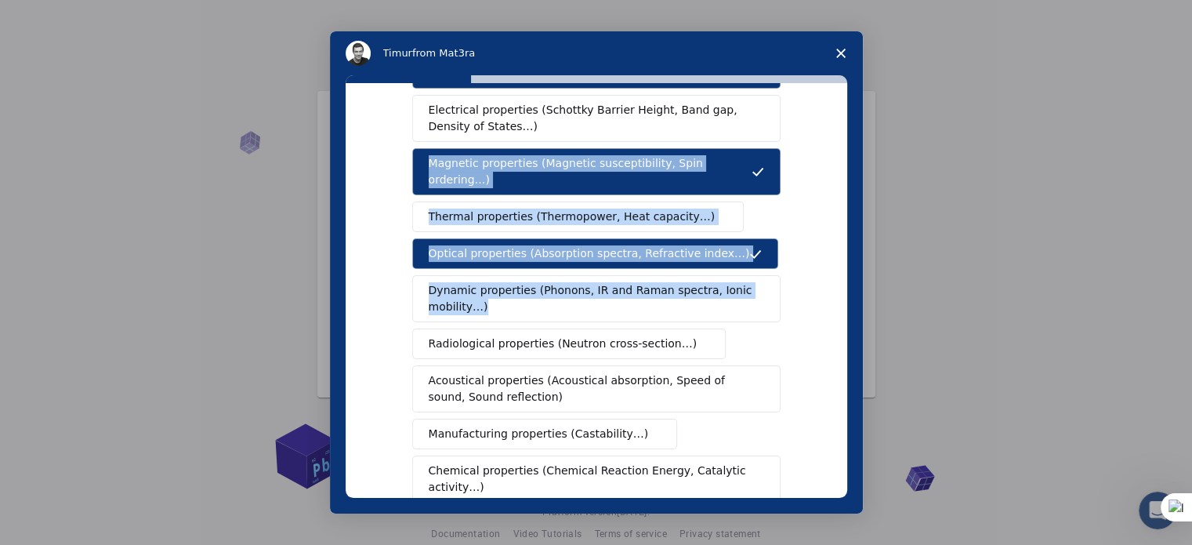
click at [659, 282] on span "Dynamic properties (Phonons, IR and Raman spectra, Ionic mobility…)" at bounding box center [591, 298] width 325 height 33
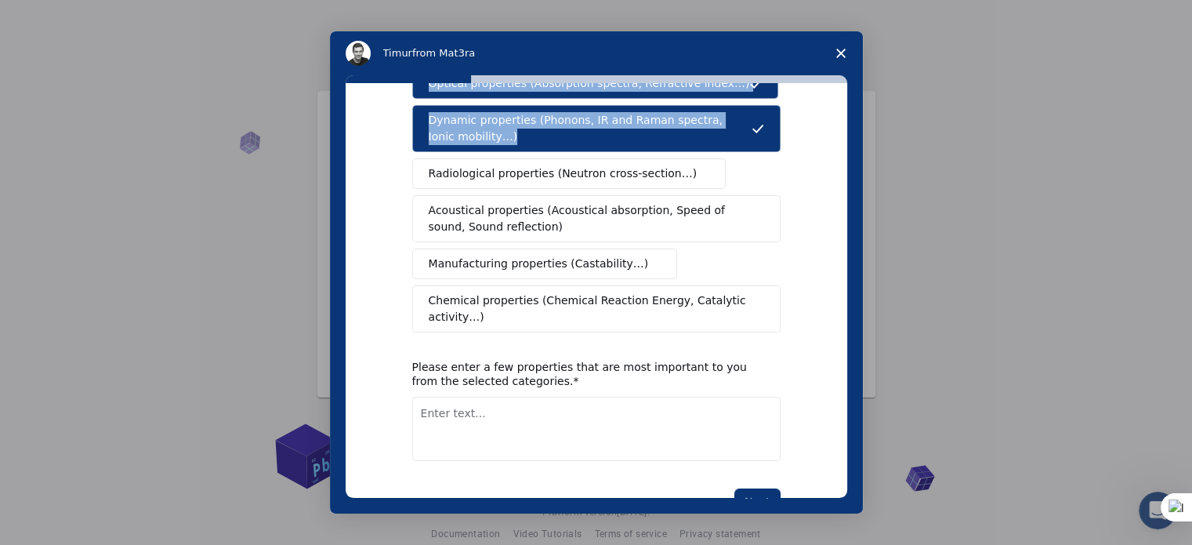
scroll to position [276, 0]
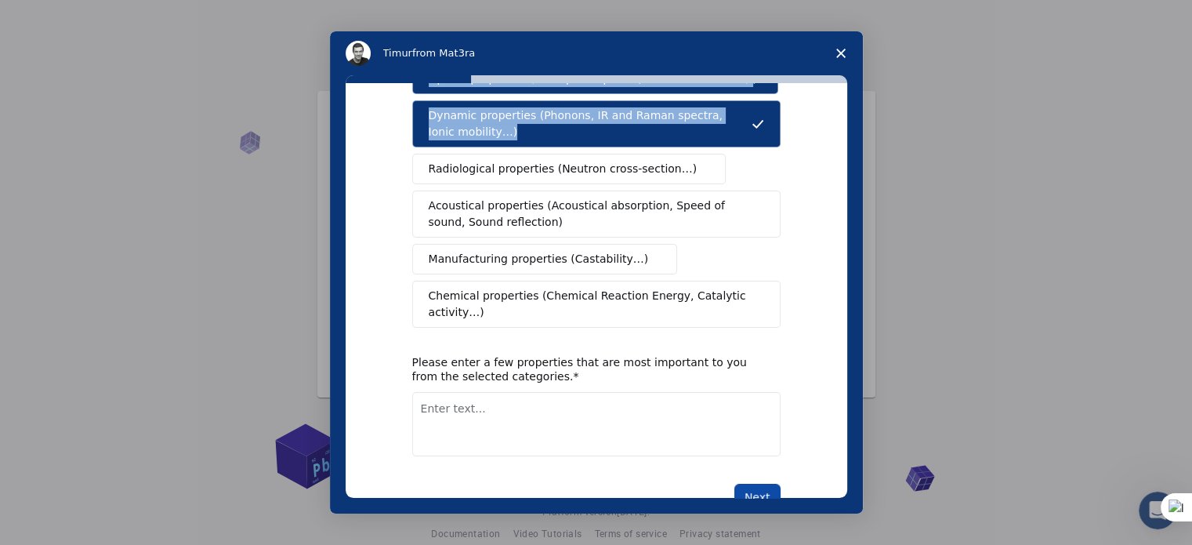
click at [751, 484] on button "Next" at bounding box center [758, 497] width 46 height 27
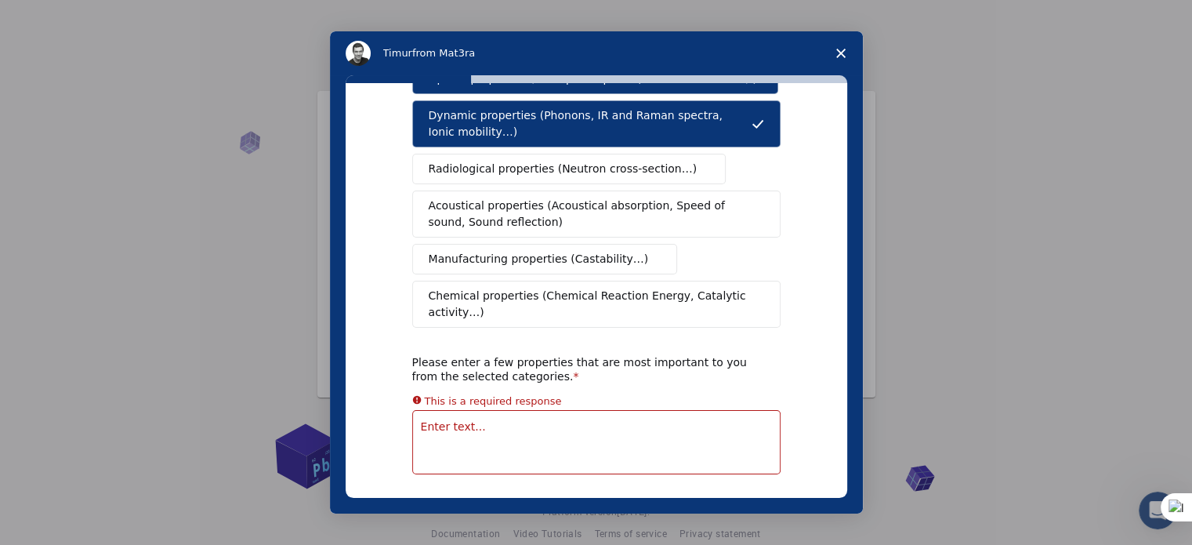
click at [568, 410] on textarea "Enter text..." at bounding box center [596, 442] width 368 height 64
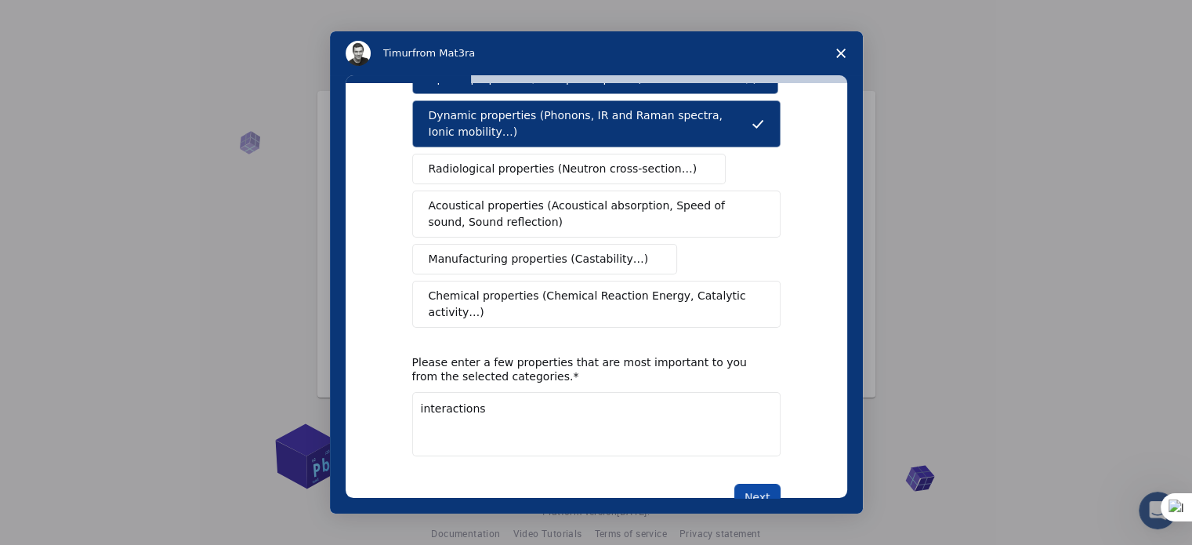
type textarea "interactions"
click at [765, 484] on button "Next" at bounding box center [758, 497] width 46 height 27
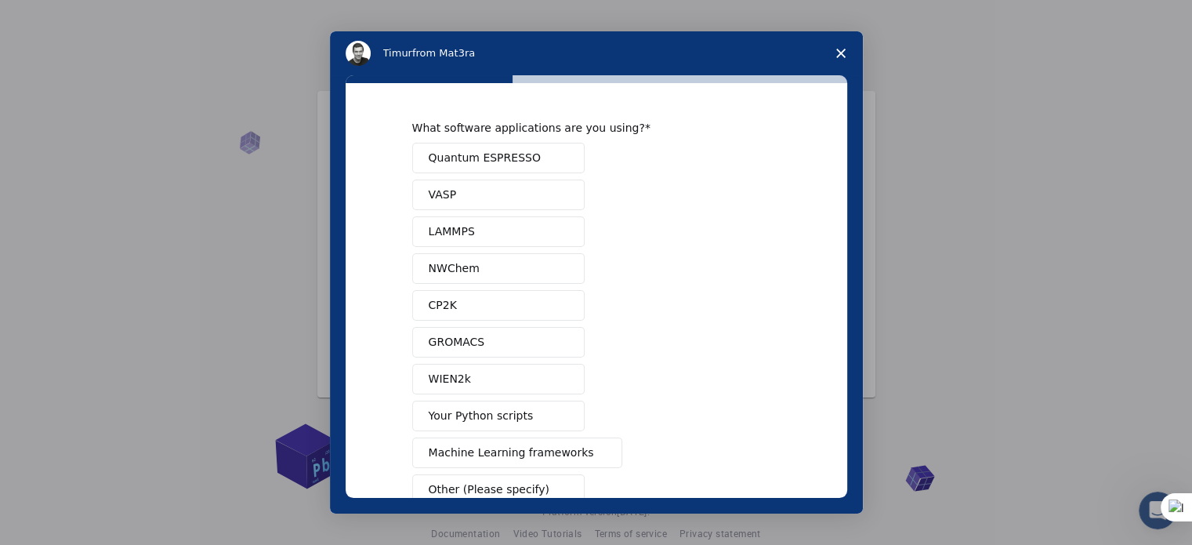
drag, startPoint x: 856, startPoint y: 306, endPoint x: 854, endPoint y: 314, distance: 8.9
click at [854, 314] on div "What software applications are you using? Quantum ESPRESSO VASP LAMMPS NWChem C…" at bounding box center [596, 294] width 533 height 438
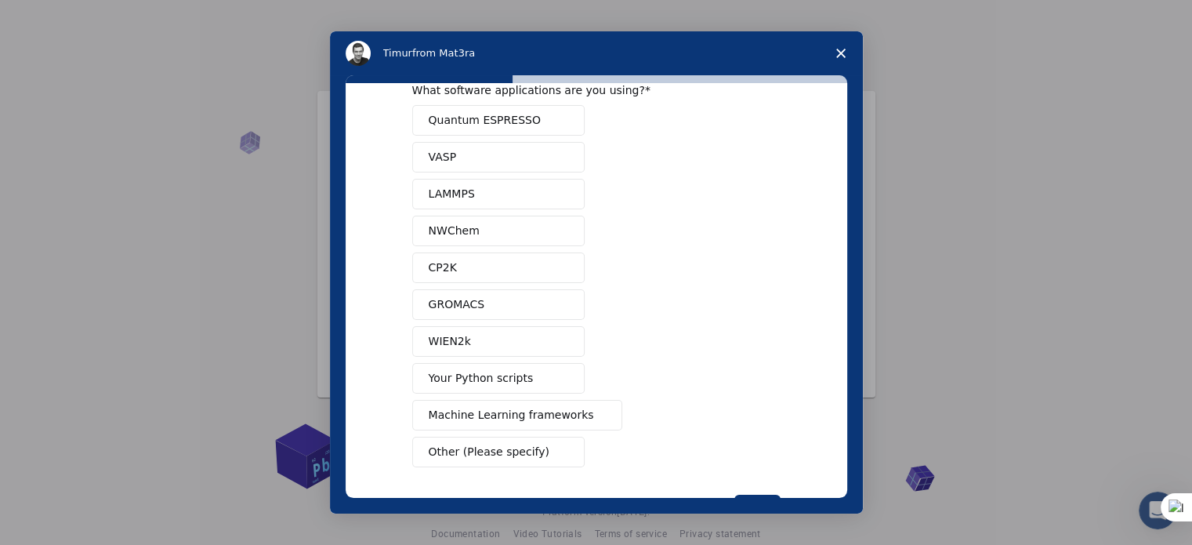
scroll to position [40, 0]
click at [505, 231] on button "NWChem" at bounding box center [498, 228] width 172 height 31
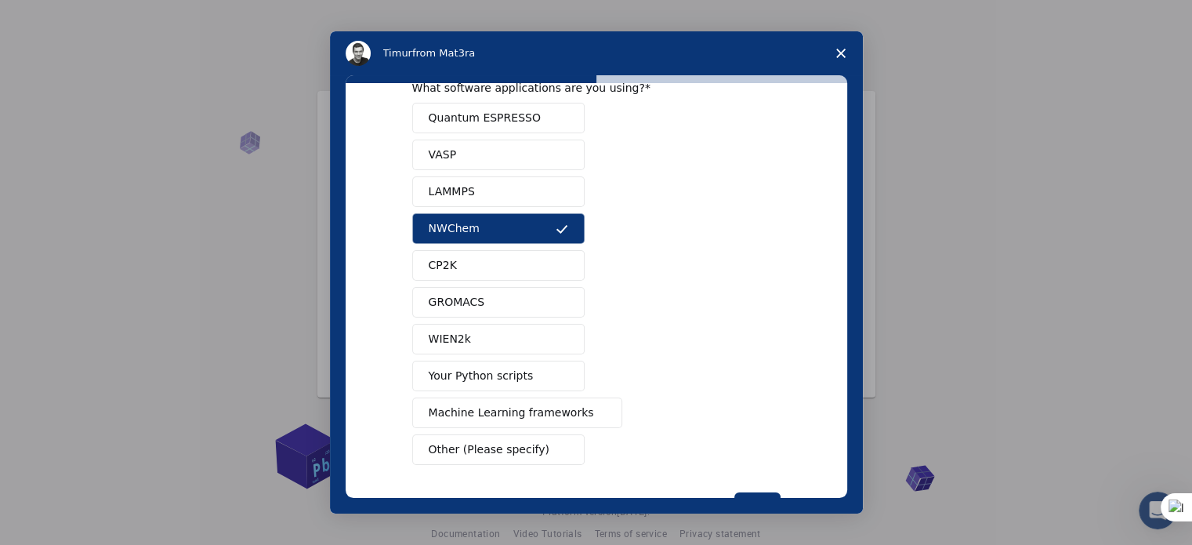
click at [541, 107] on button "Quantum ESPRESSO" at bounding box center [498, 118] width 172 height 31
click at [499, 191] on button "LAMMPS" at bounding box center [498, 191] width 172 height 31
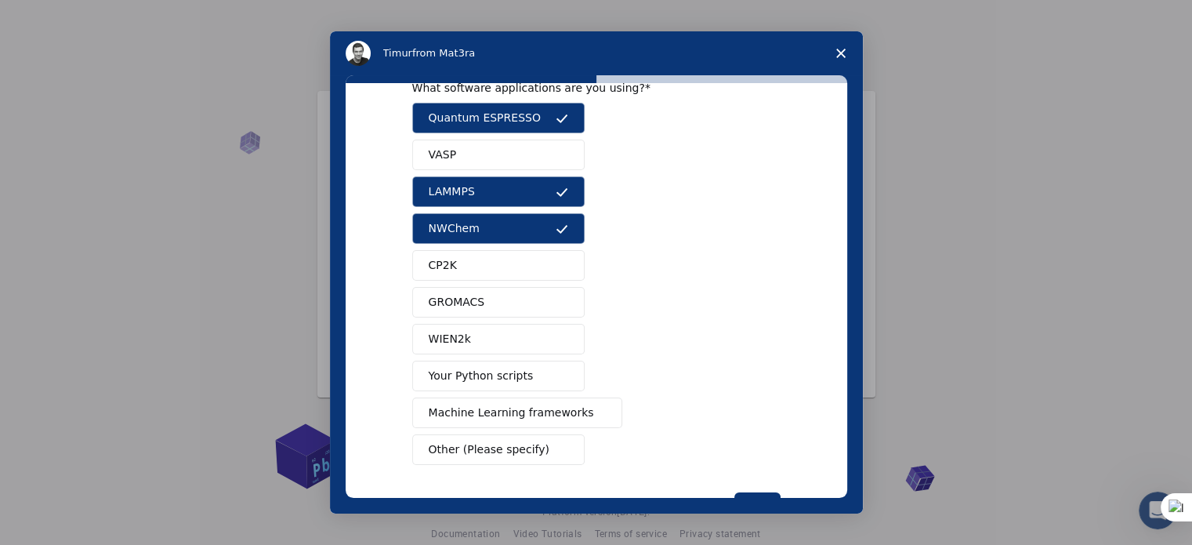
click at [536, 379] on button "Your Python scripts" at bounding box center [498, 376] width 172 height 31
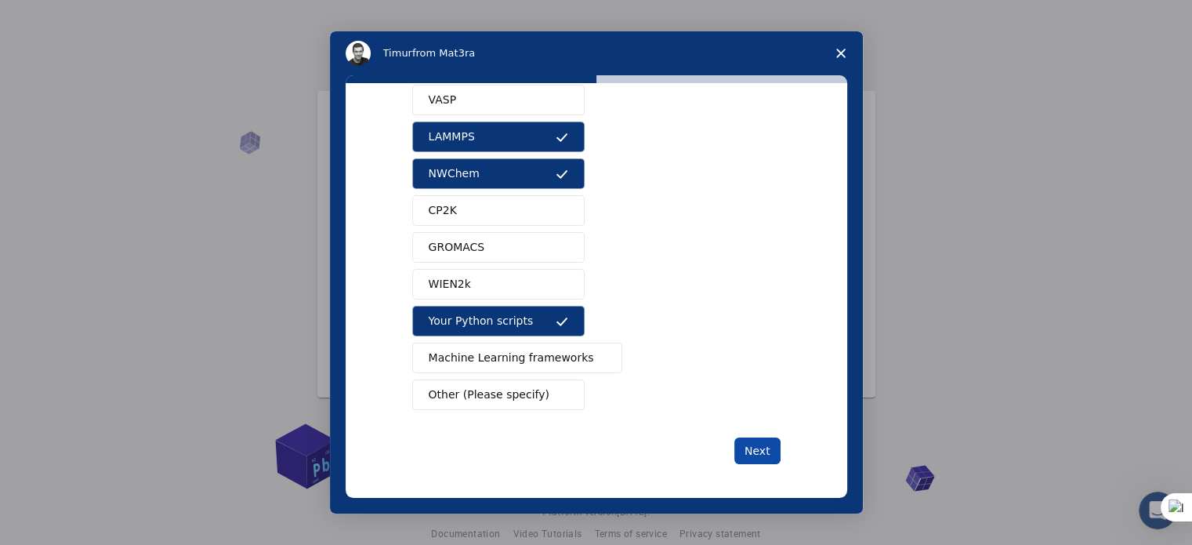
click at [746, 441] on button "Next" at bounding box center [758, 450] width 46 height 27
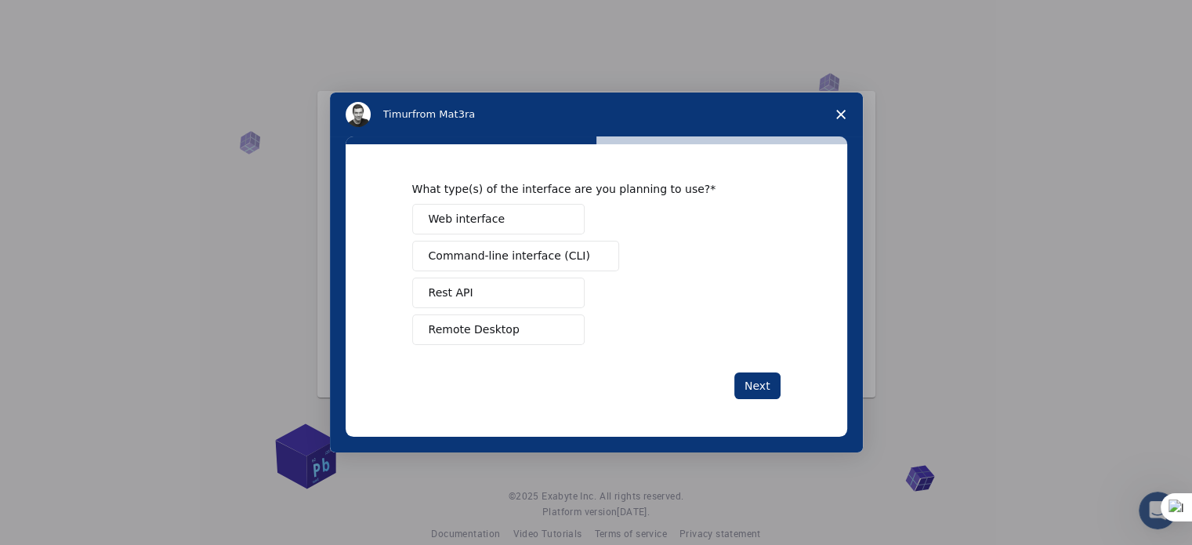
click at [529, 289] on button "Rest API" at bounding box center [498, 293] width 172 height 31
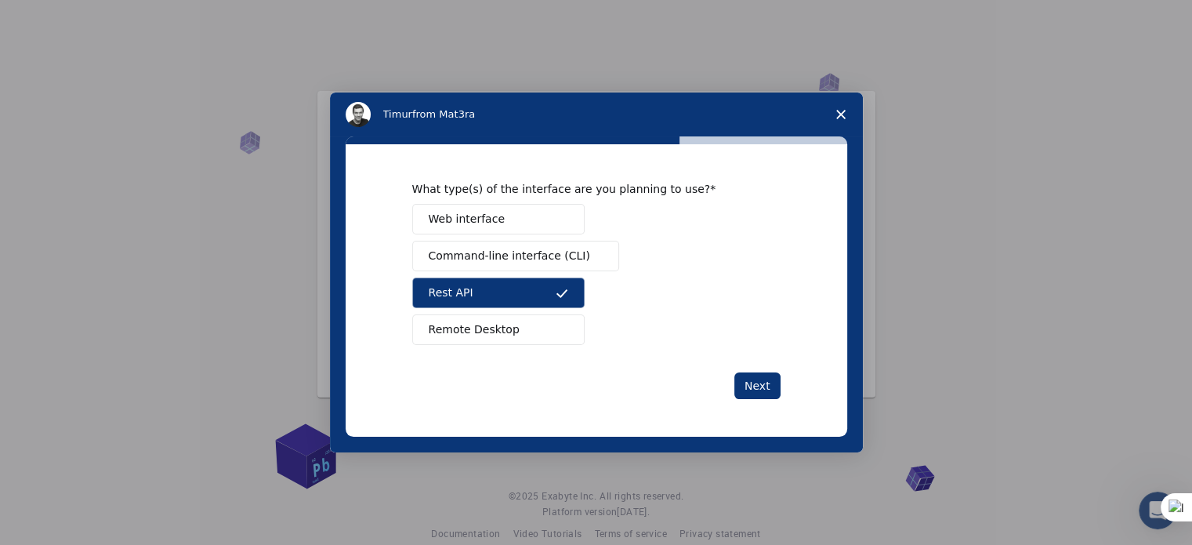
click at [535, 266] on button "Command-line interface (CLI)" at bounding box center [515, 256] width 207 height 31
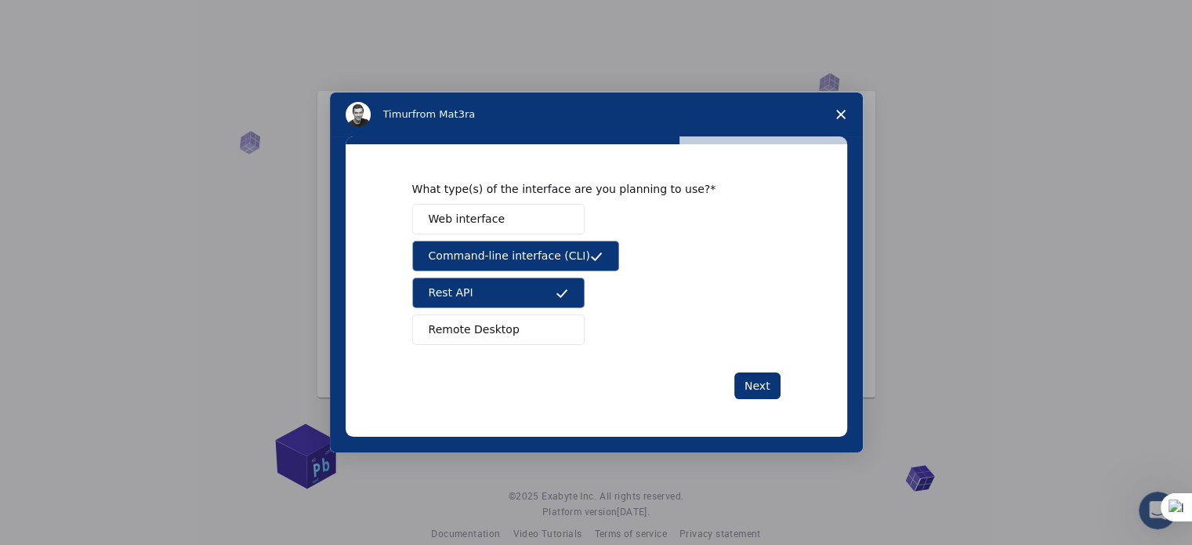
click at [533, 223] on button "Web interface" at bounding box center [498, 219] width 172 height 31
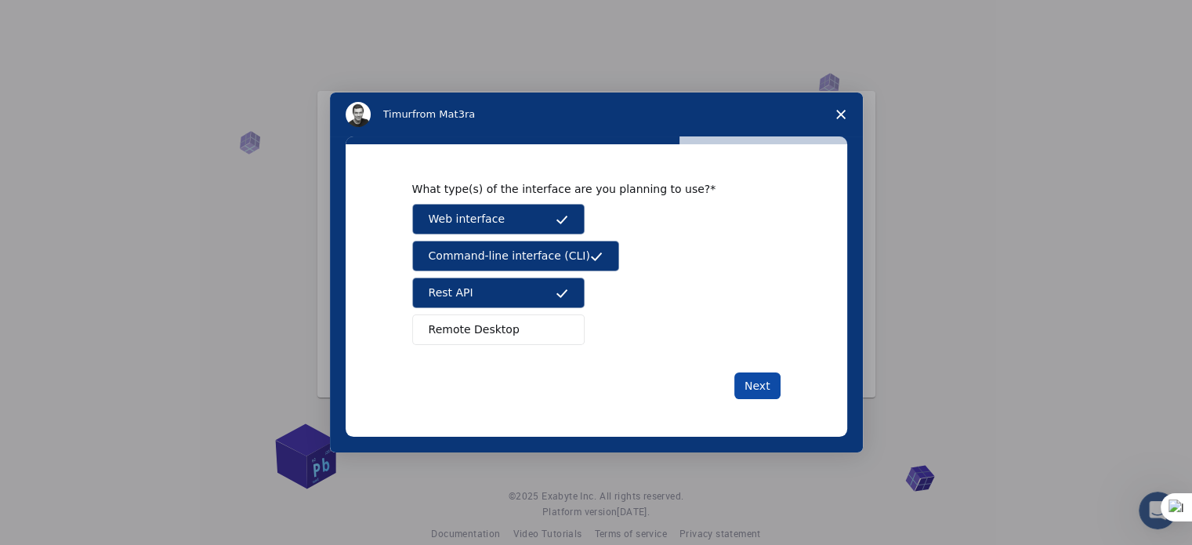
click at [772, 385] on button "Next" at bounding box center [758, 385] width 46 height 27
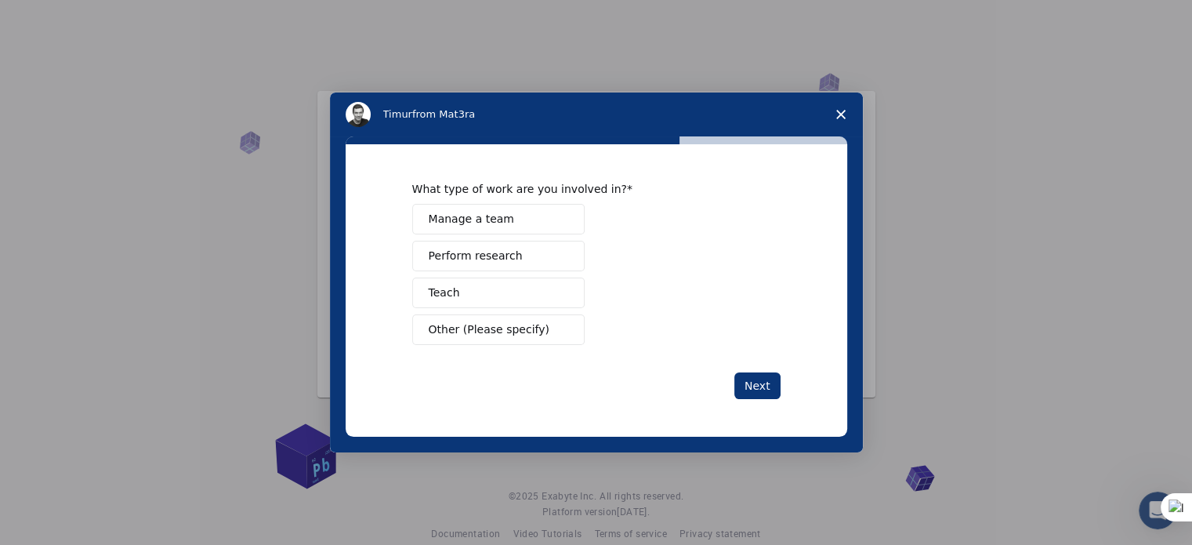
click at [464, 232] on button "Manage a team" at bounding box center [498, 219] width 172 height 31
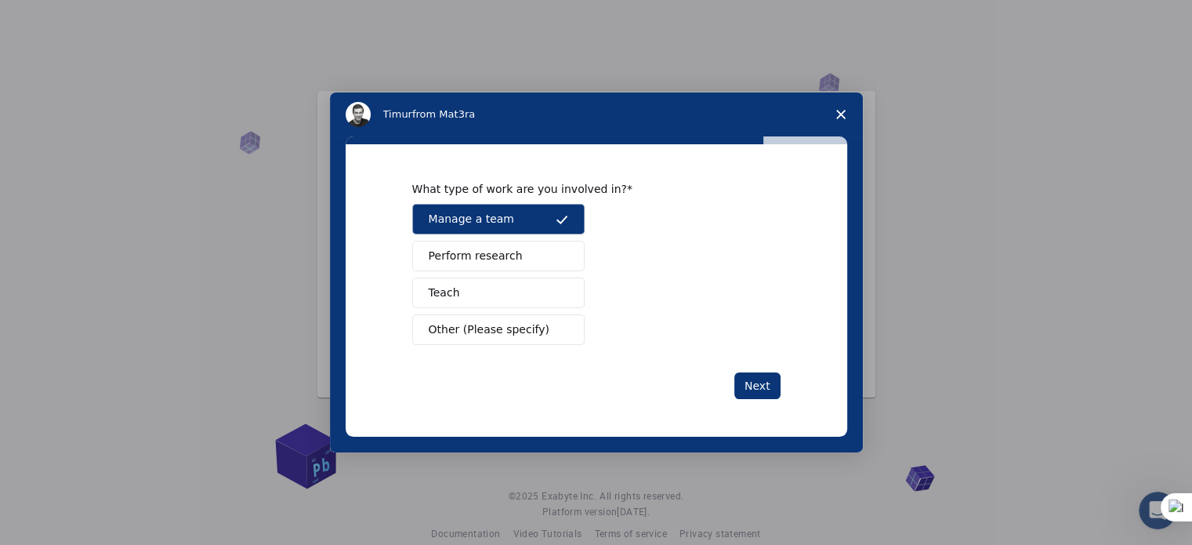
click at [481, 276] on div "Manage a team Perform research Teach Other (Please specify)" at bounding box center [596, 274] width 368 height 141
click at [477, 293] on button "Teach" at bounding box center [498, 293] width 172 height 31
click at [552, 260] on button "Perform research" at bounding box center [498, 256] width 172 height 31
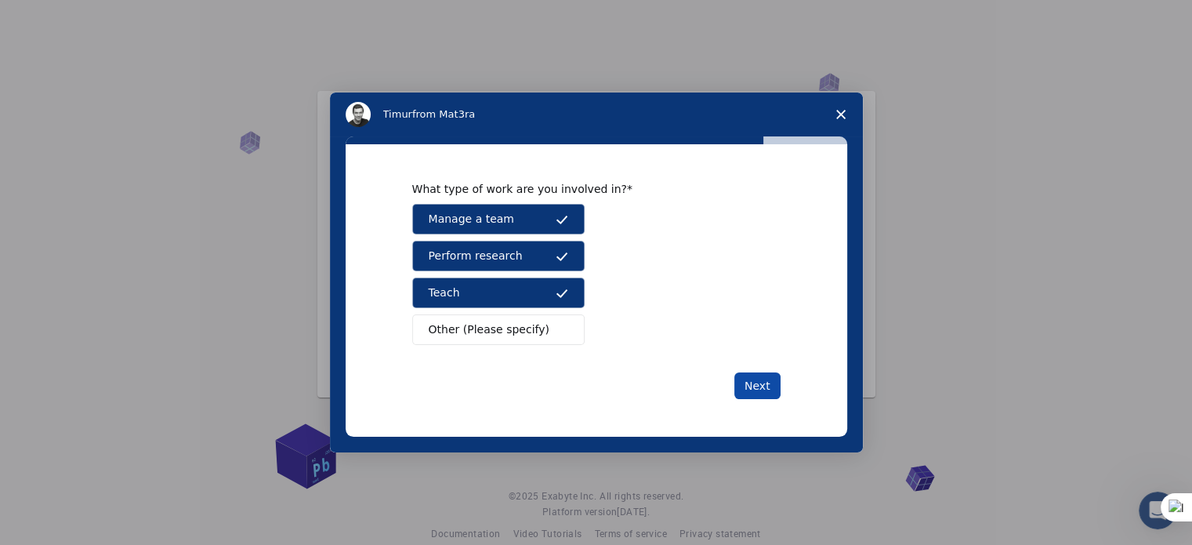
click at [761, 390] on button "Next" at bounding box center [758, 385] width 46 height 27
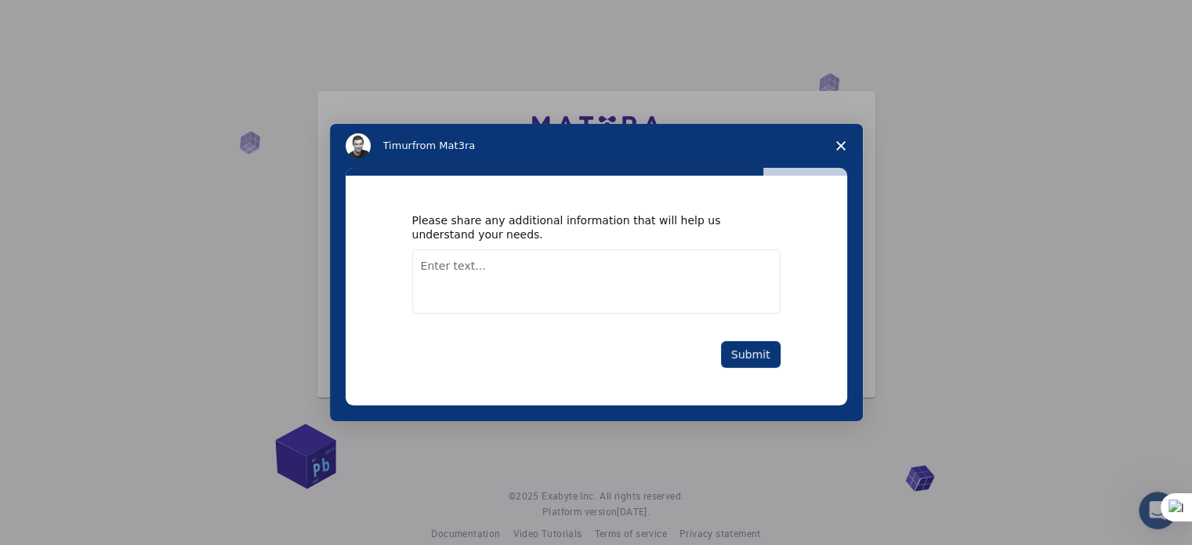
click at [596, 272] on textarea "Enter text..." at bounding box center [596, 281] width 368 height 64
click at [755, 351] on button "Submit" at bounding box center [751, 354] width 60 height 27
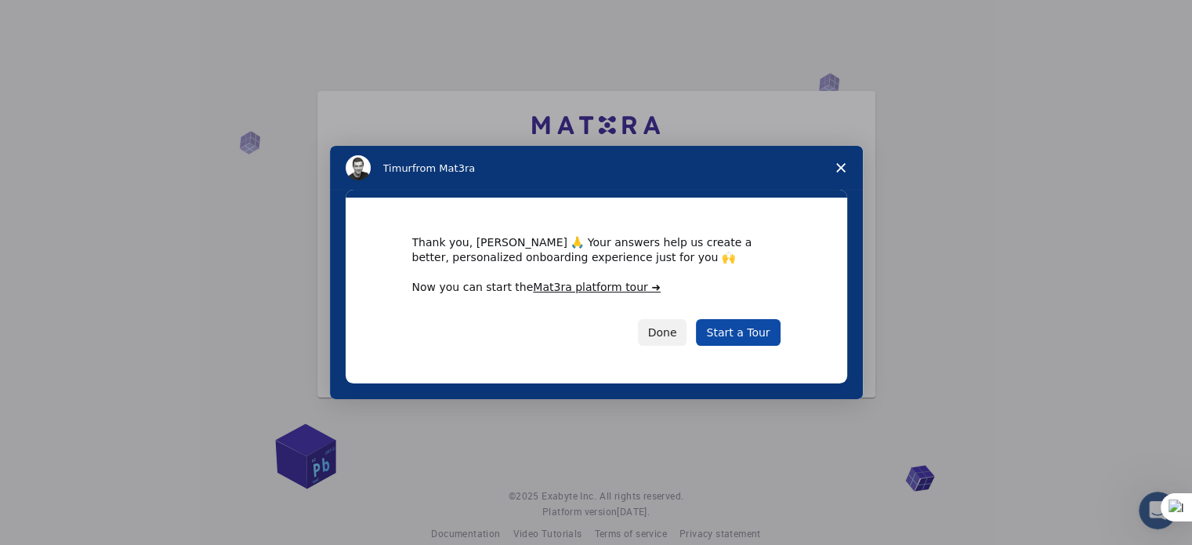
click at [749, 332] on link "Start a Tour" at bounding box center [738, 332] width 84 height 27
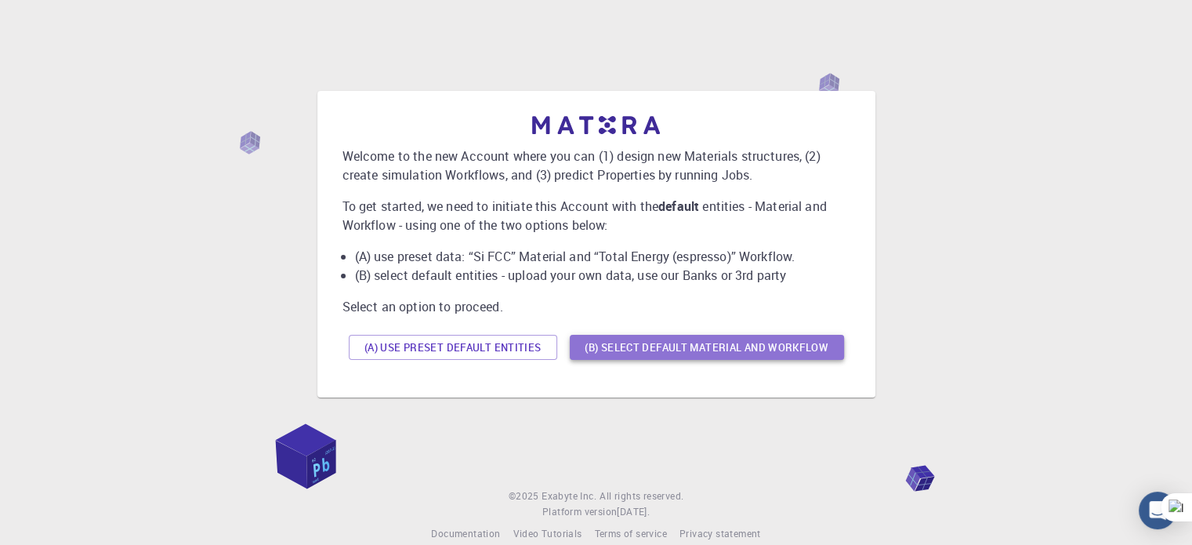
click at [662, 347] on button "(B) Select default material and workflow" at bounding box center [707, 347] width 274 height 25
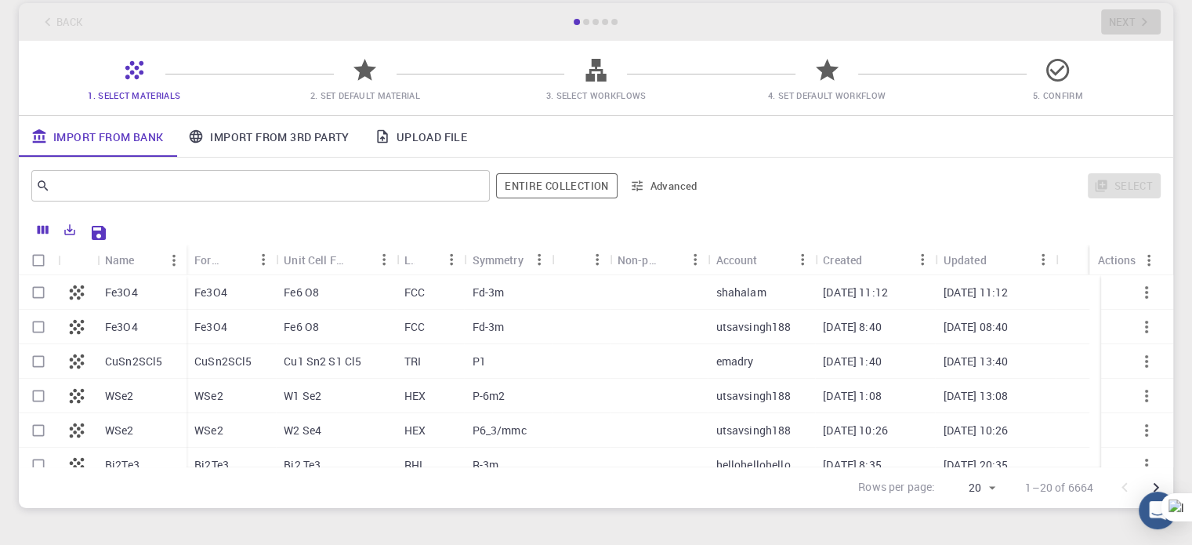
scroll to position [90, 0]
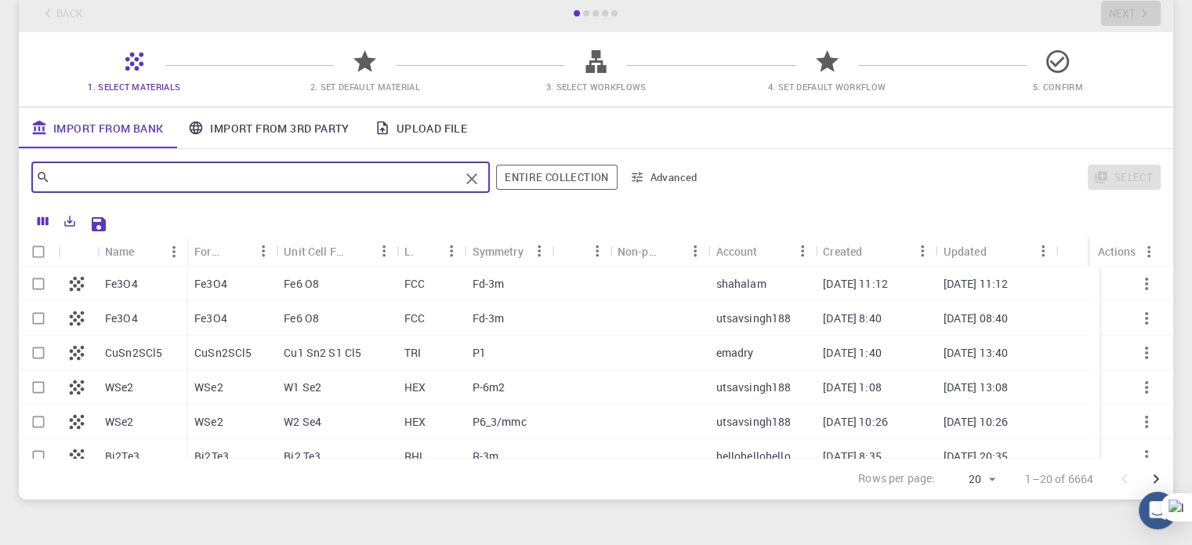
paste input "Structure2D_Bioglass.mol2"
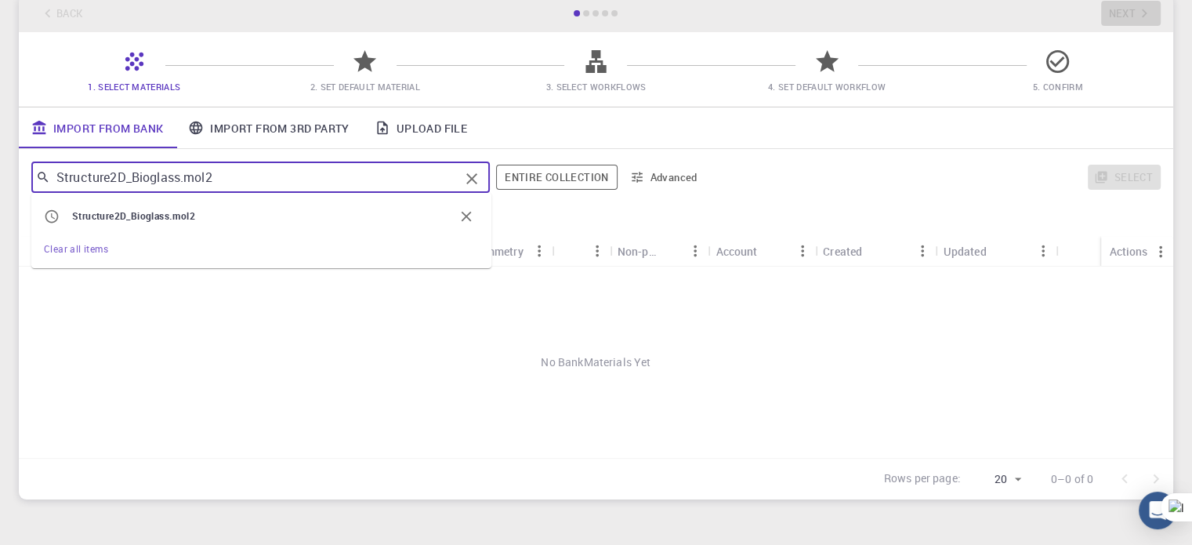
drag, startPoint x: 260, startPoint y: 176, endPoint x: 0, endPoint y: 165, distance: 260.5
click at [0, 165] on div "Initial Account Setup for mohamed El-Khooly Select Materials, Workflows and ass…" at bounding box center [596, 214] width 1192 height 608
paste input "odium alginate"
type input "Sodium alginate"
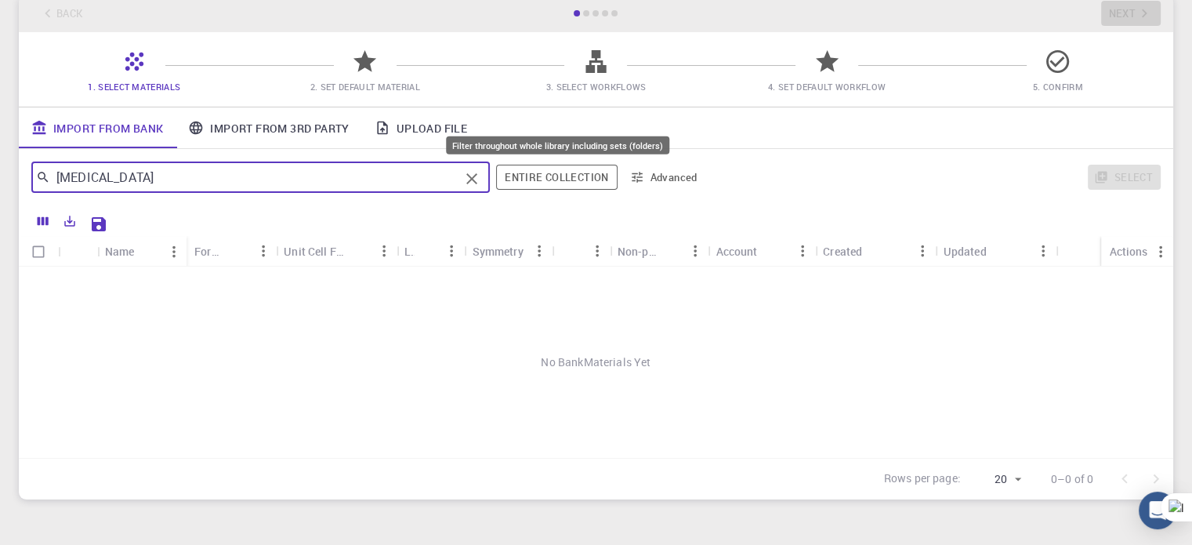
click at [557, 180] on button "Entire collection" at bounding box center [556, 177] width 121 height 25
